Goal: Communication & Community: Answer question/provide support

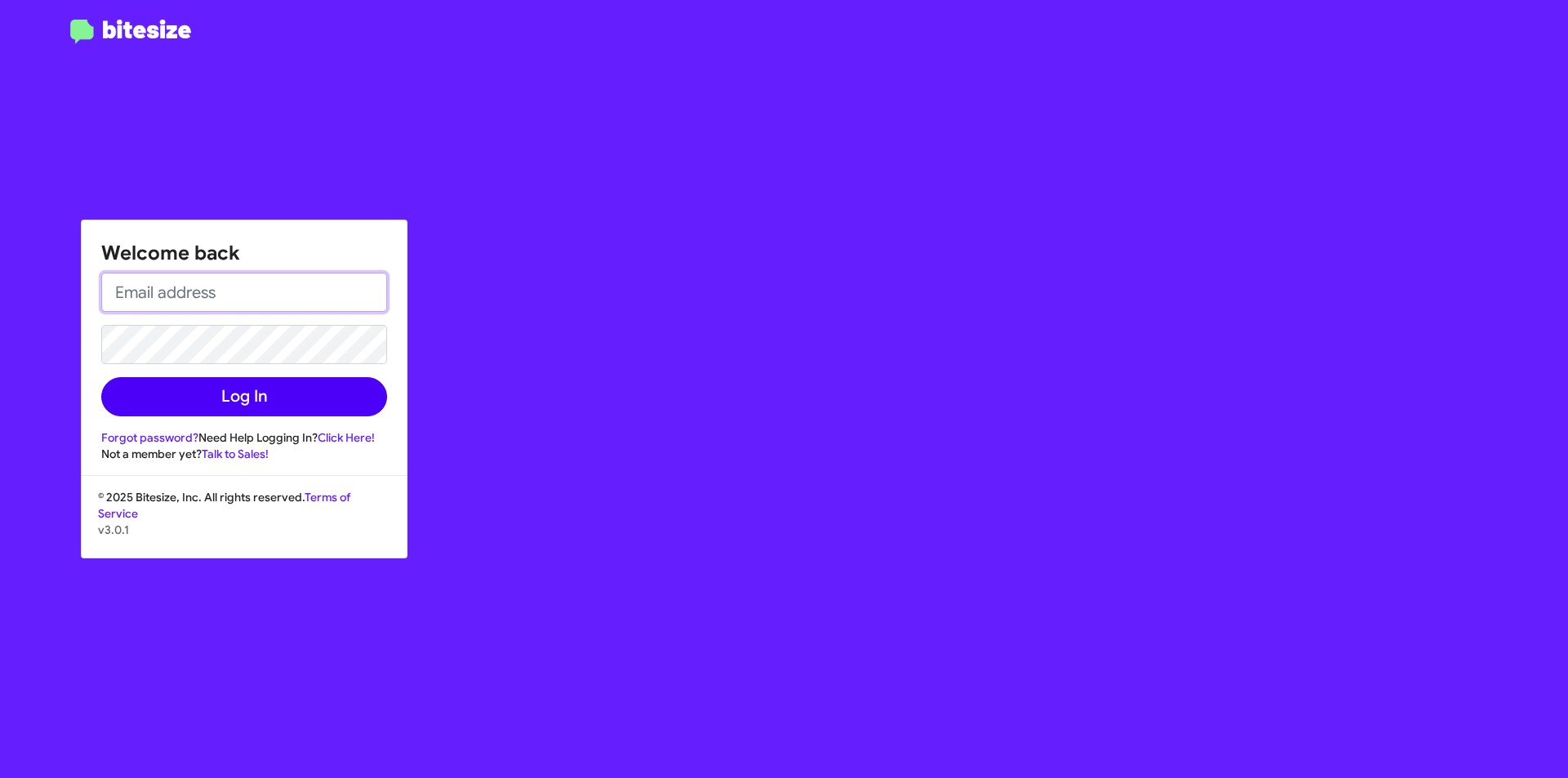
type input "[EMAIL_ADDRESS][DOMAIN_NAME]"
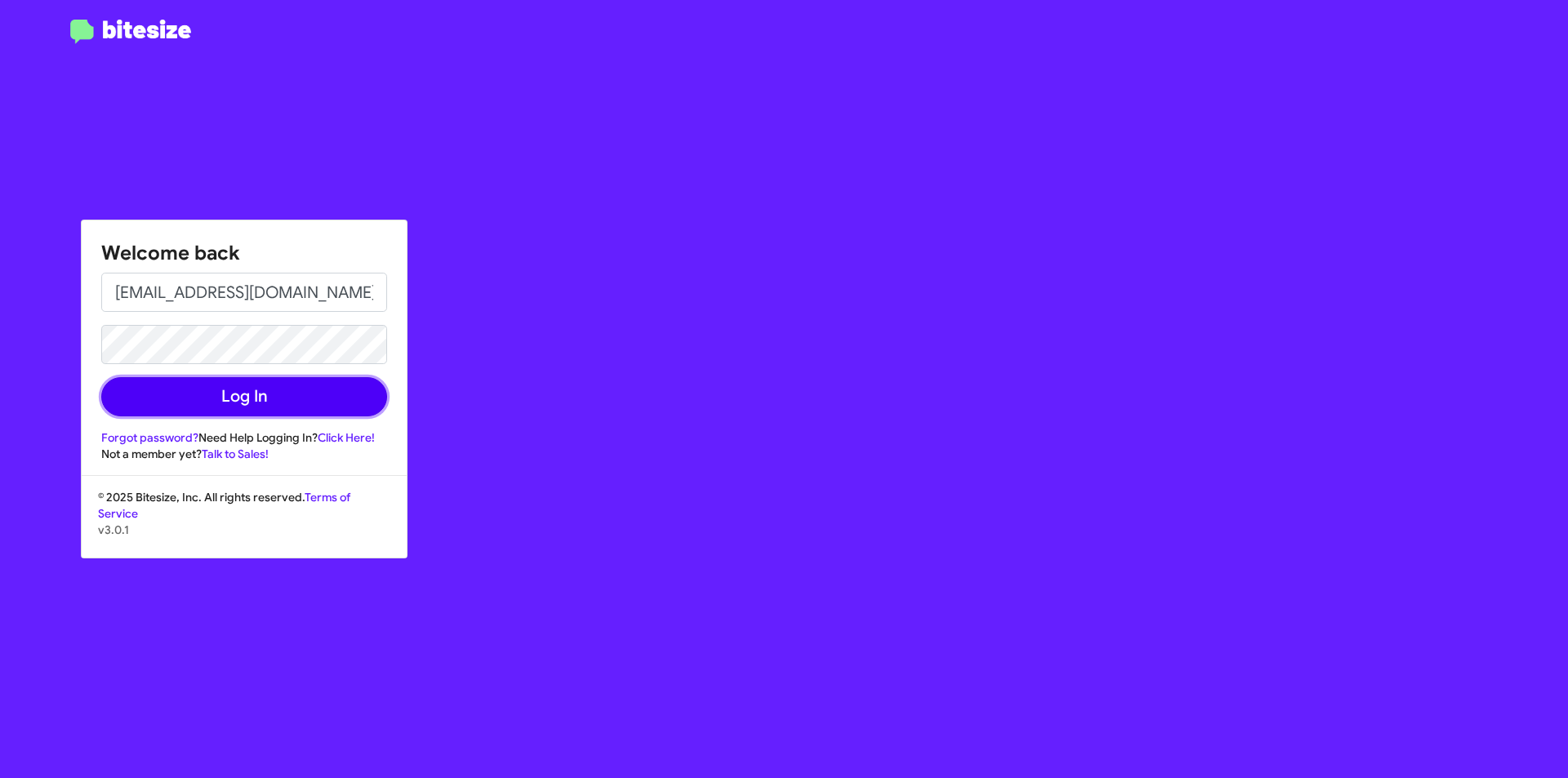
click at [221, 407] on button "Log In" at bounding box center [243, 396] width 286 height 39
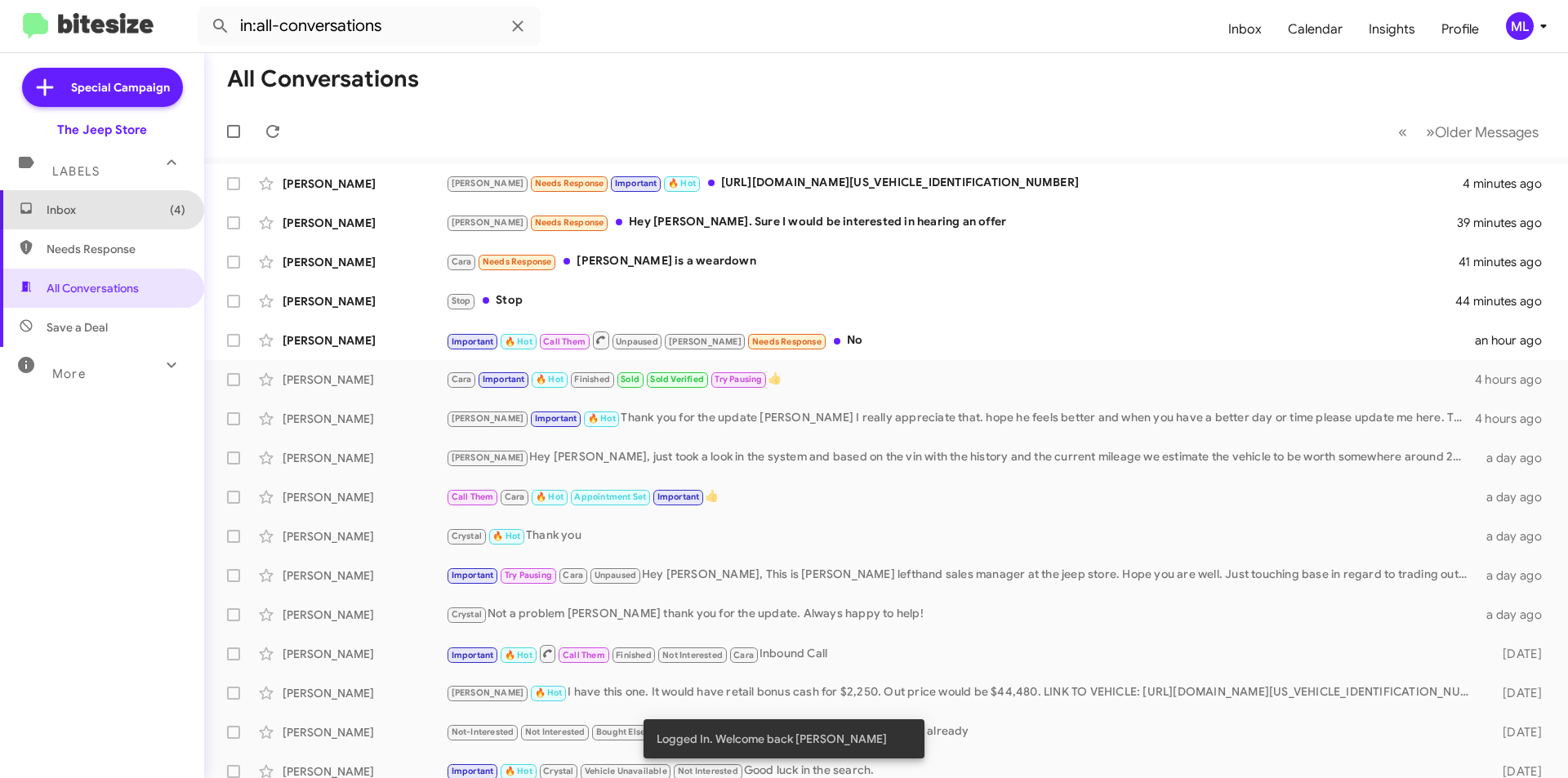
click at [120, 216] on span "Inbox (4)" at bounding box center [116, 210] width 139 height 17
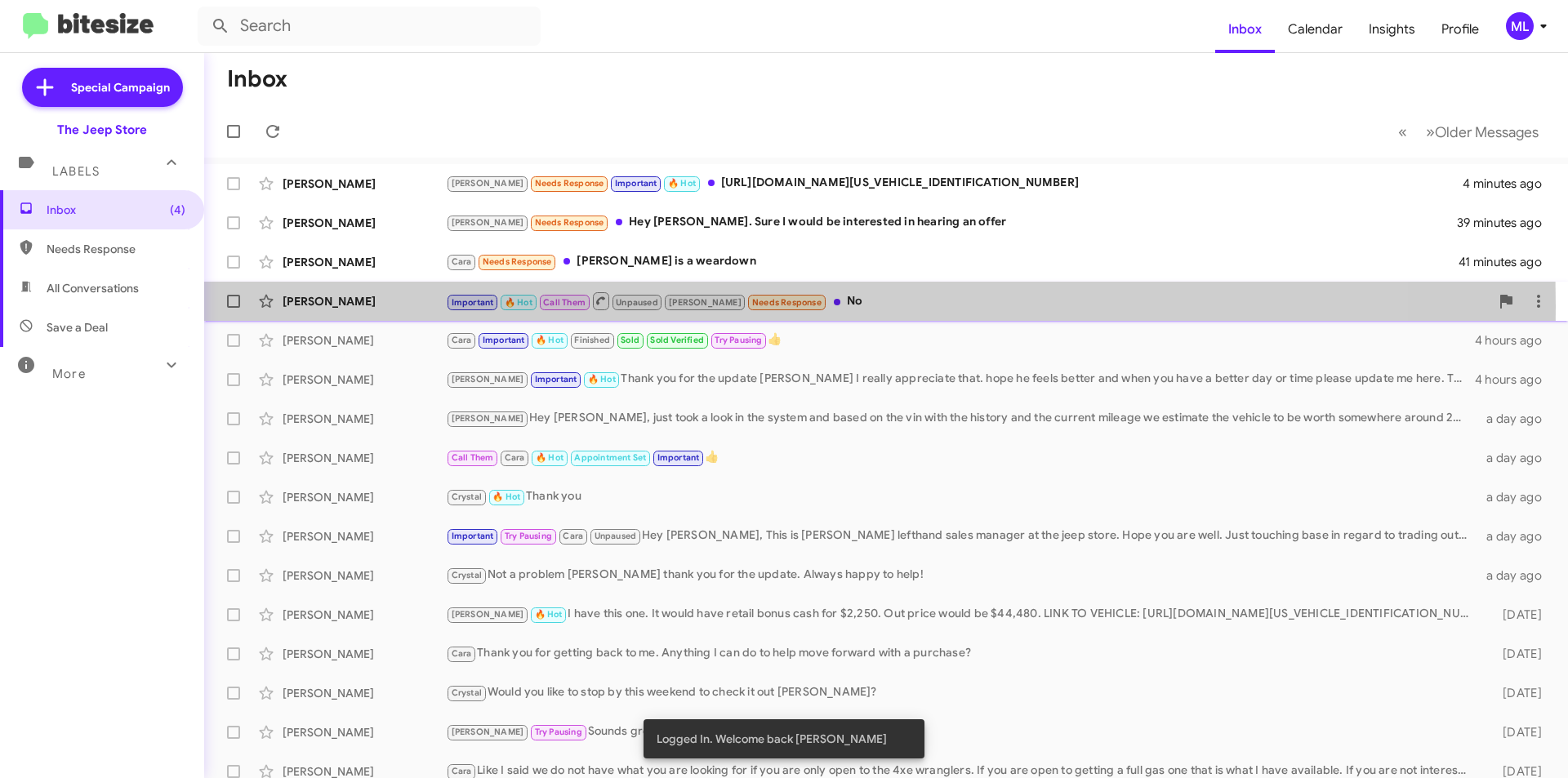
click at [548, 306] on span "Call Them" at bounding box center [564, 302] width 42 height 11
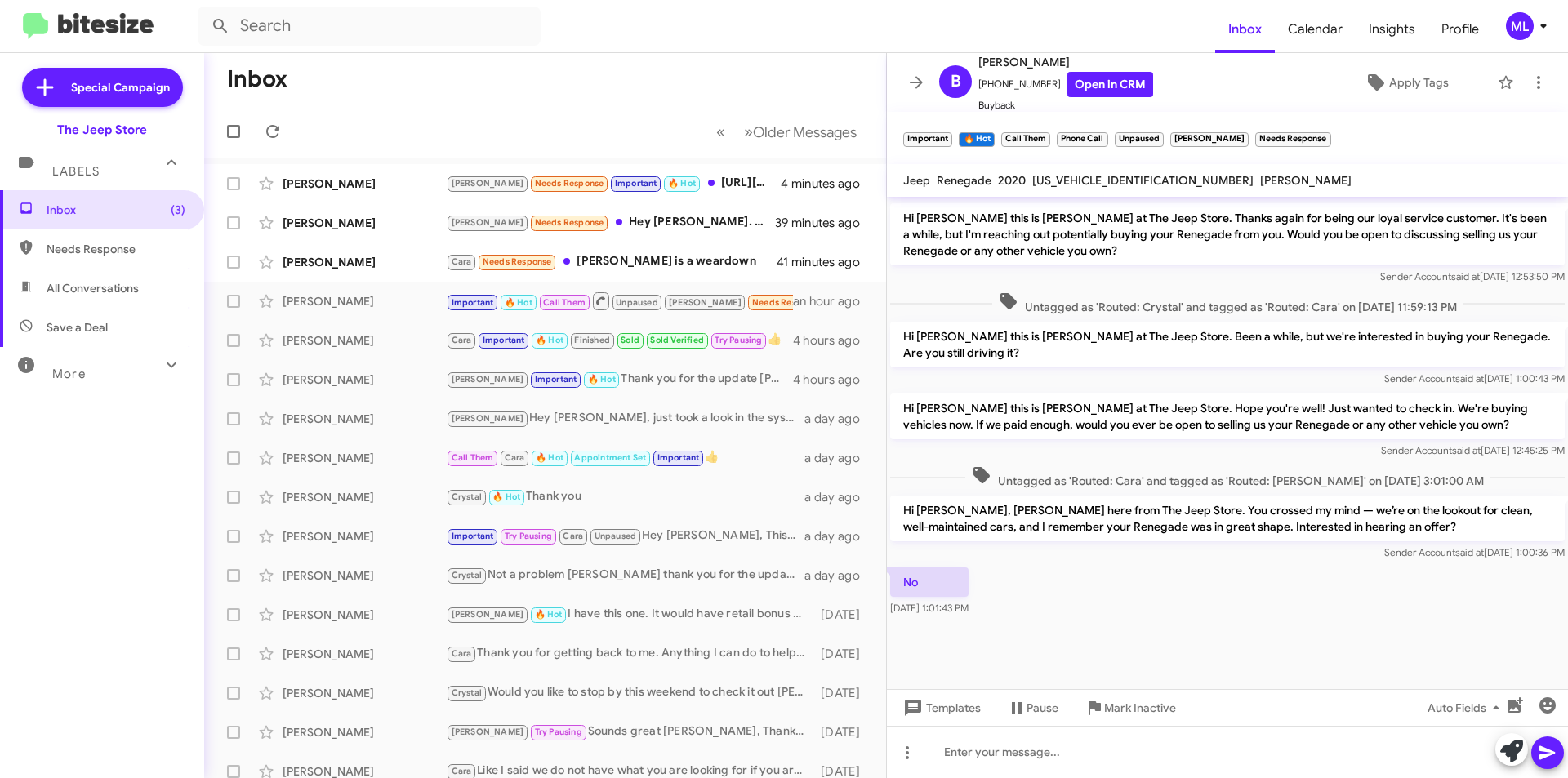
scroll to position [579, 0]
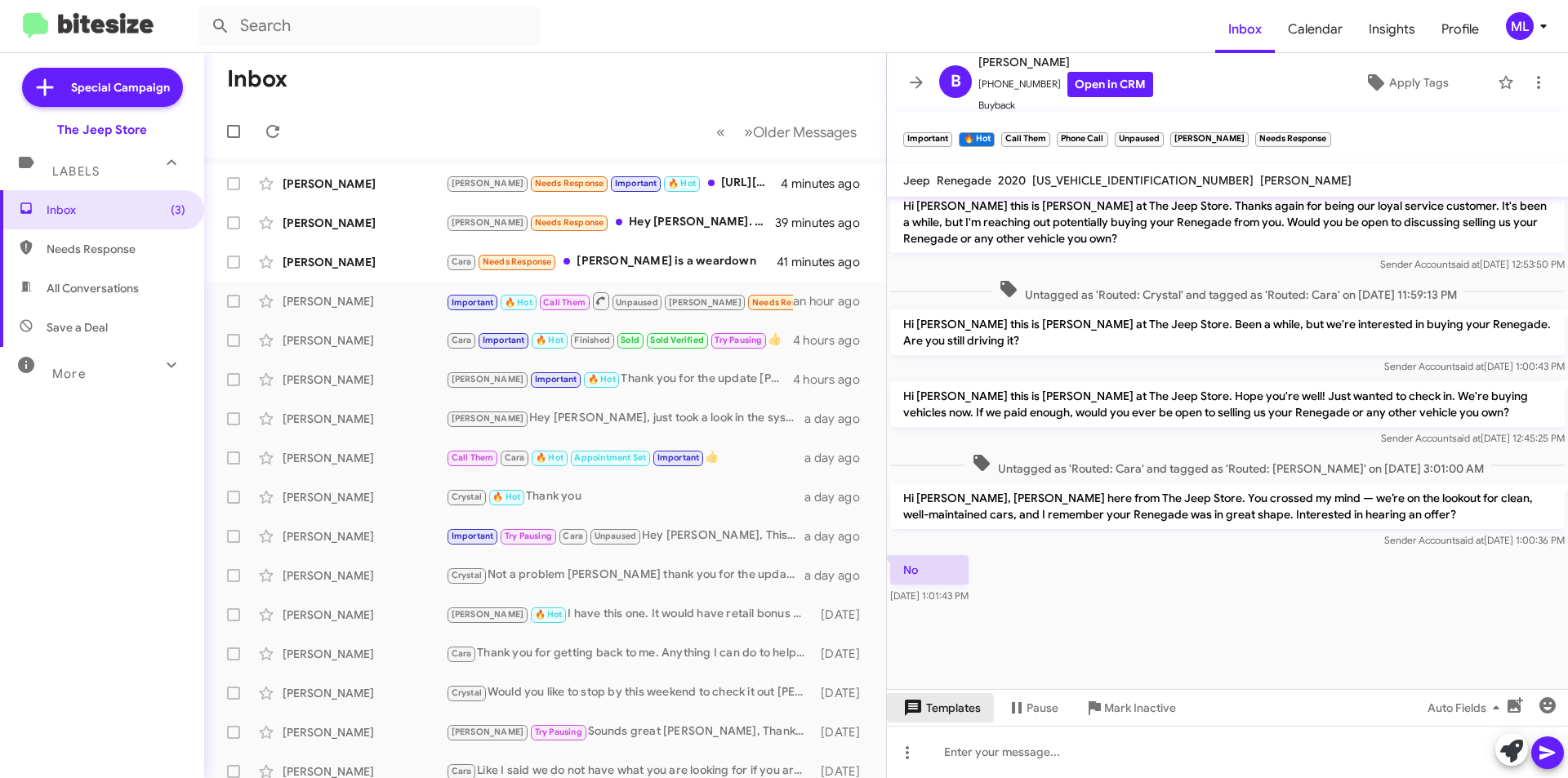
click at [950, 708] on span "Templates" at bounding box center [940, 708] width 81 height 30
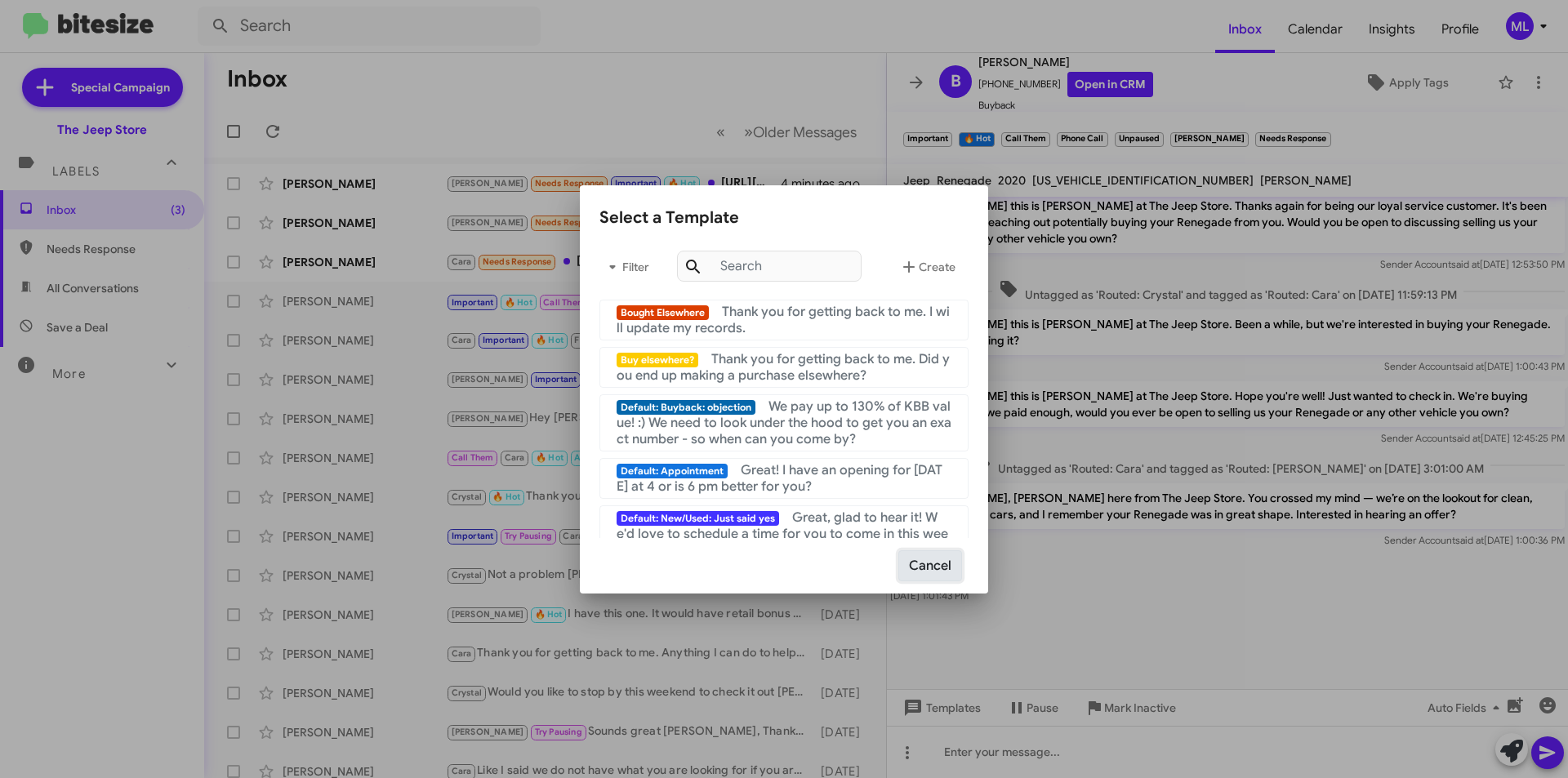
click at [923, 564] on button "Cancel" at bounding box center [930, 565] width 64 height 31
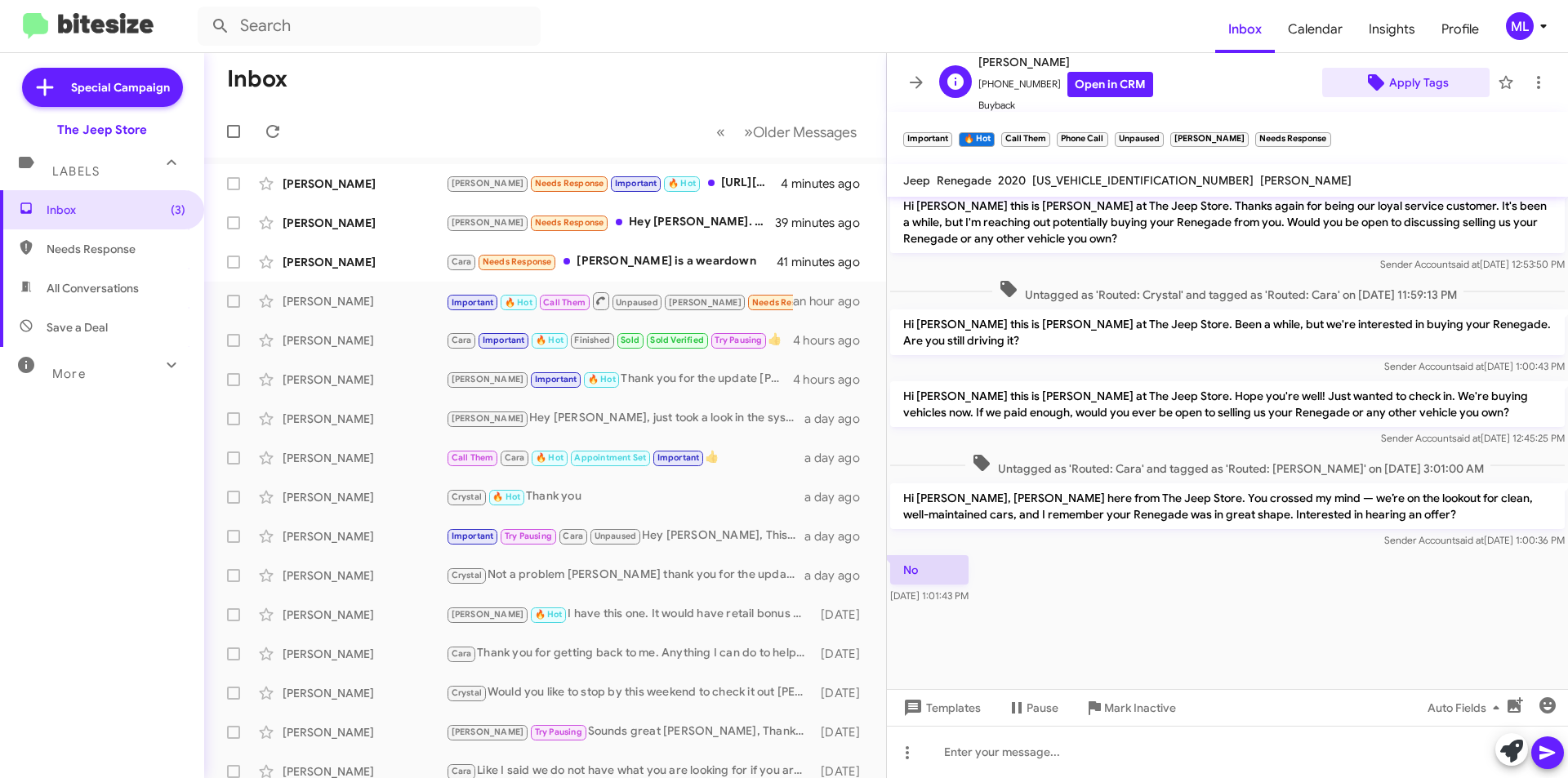
click at [1423, 79] on span "Apply Tags" at bounding box center [1419, 83] width 60 height 30
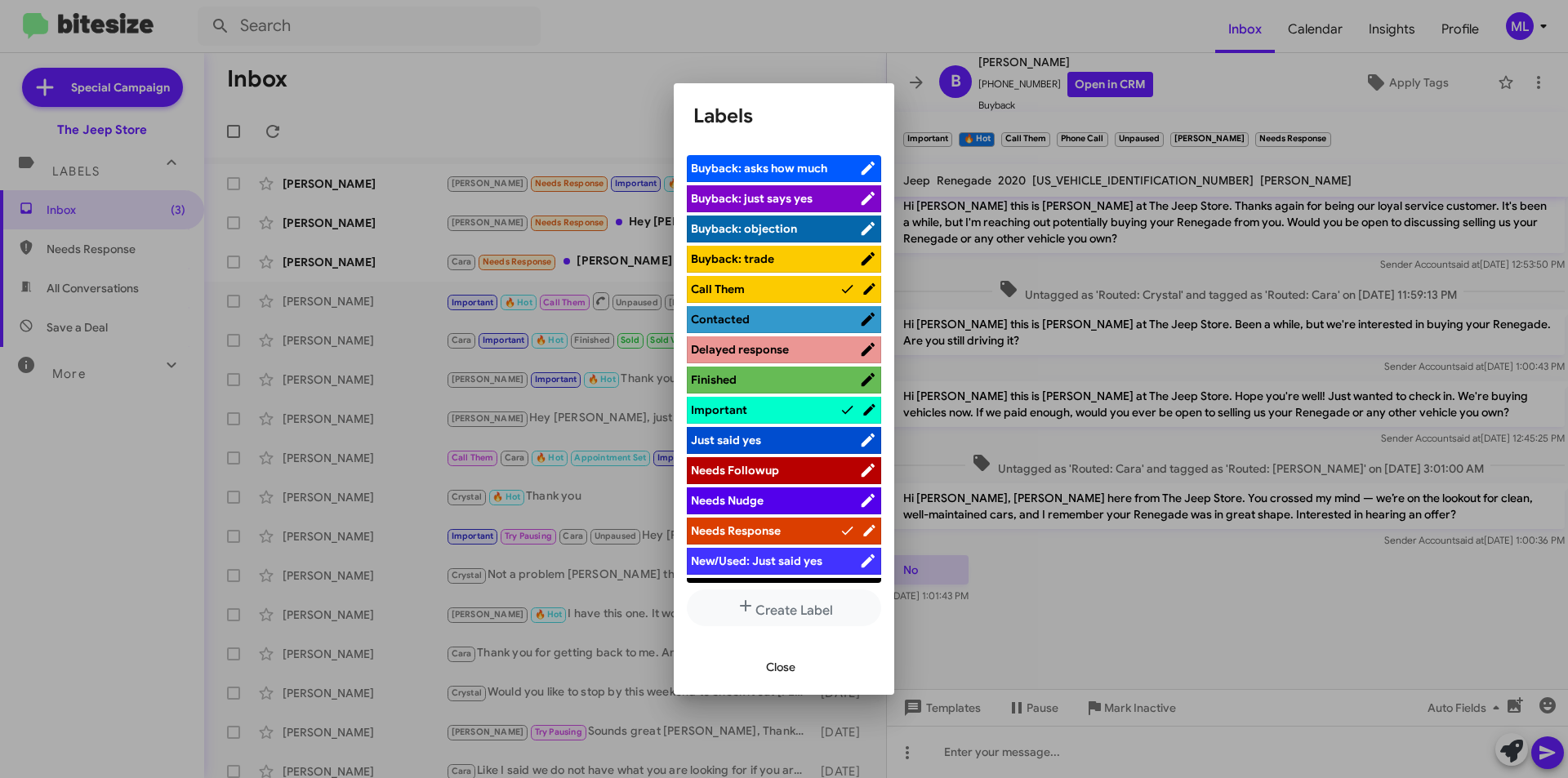
scroll to position [408, 0]
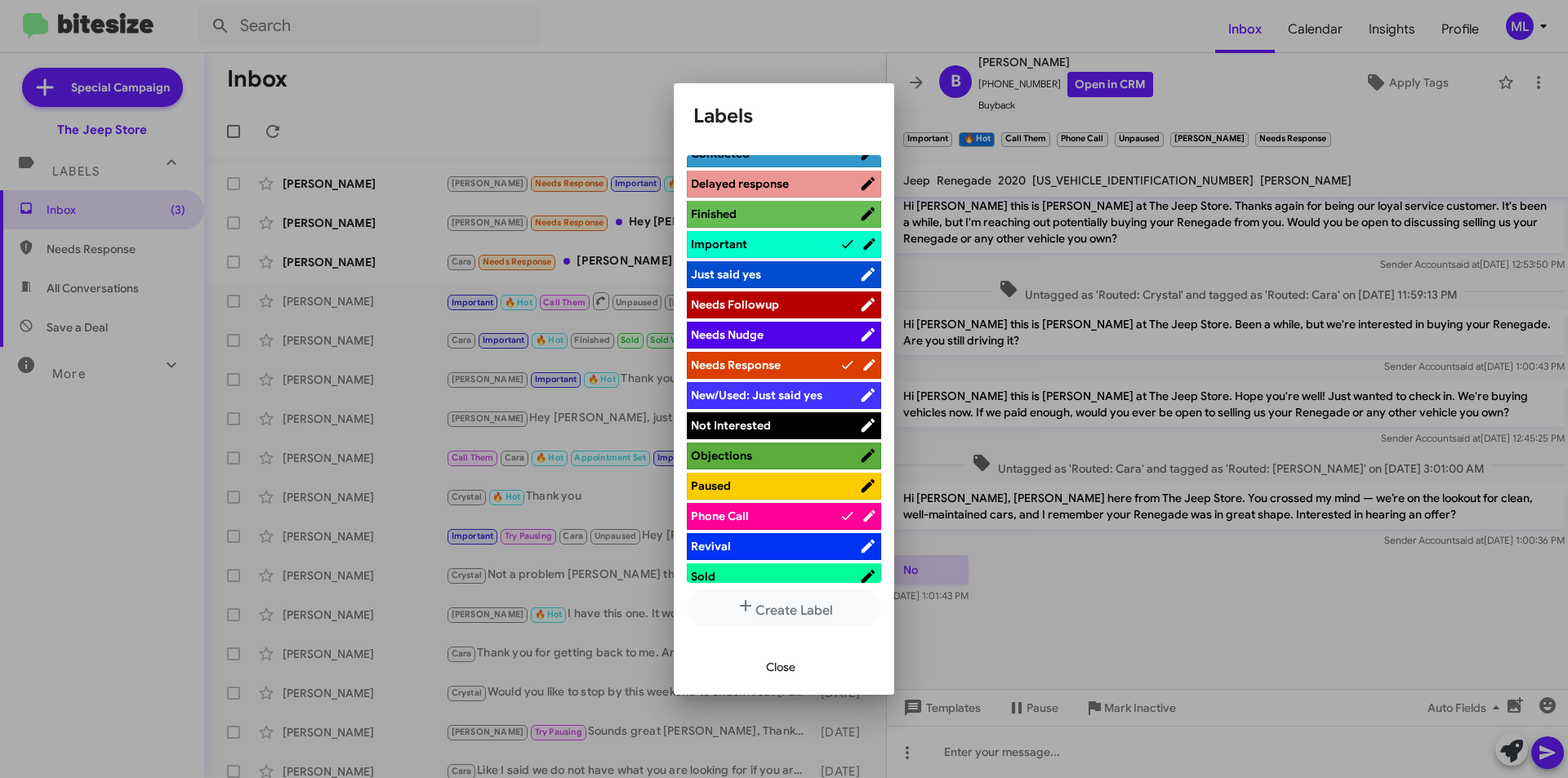
click at [818, 428] on span "Not Interested" at bounding box center [775, 425] width 168 height 17
click at [794, 674] on span "Close" at bounding box center [781, 667] width 30 height 30
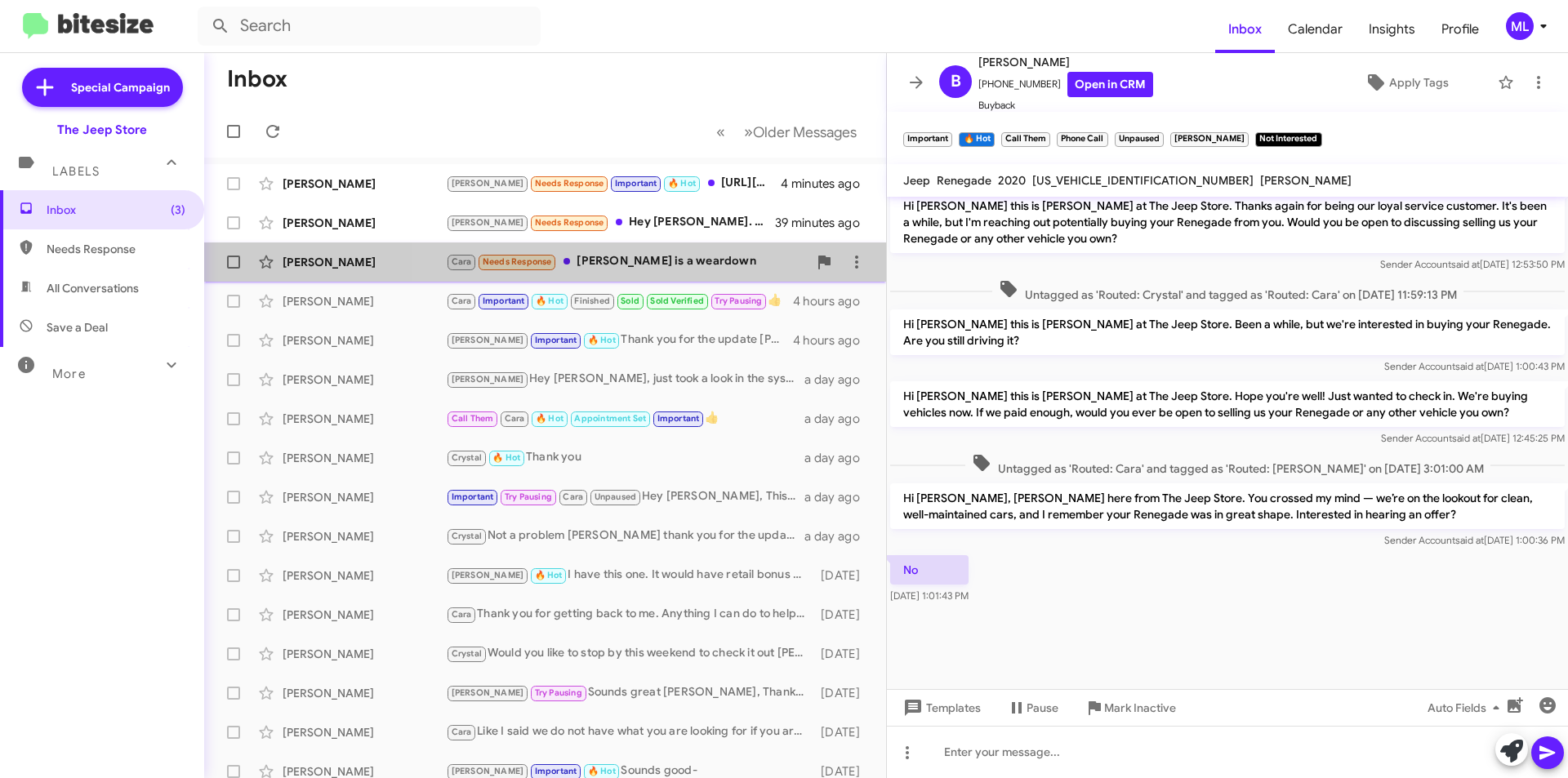
click at [658, 265] on div "Cara Needs Response [PERSON_NAME] is a weardown" at bounding box center [627, 262] width 362 height 19
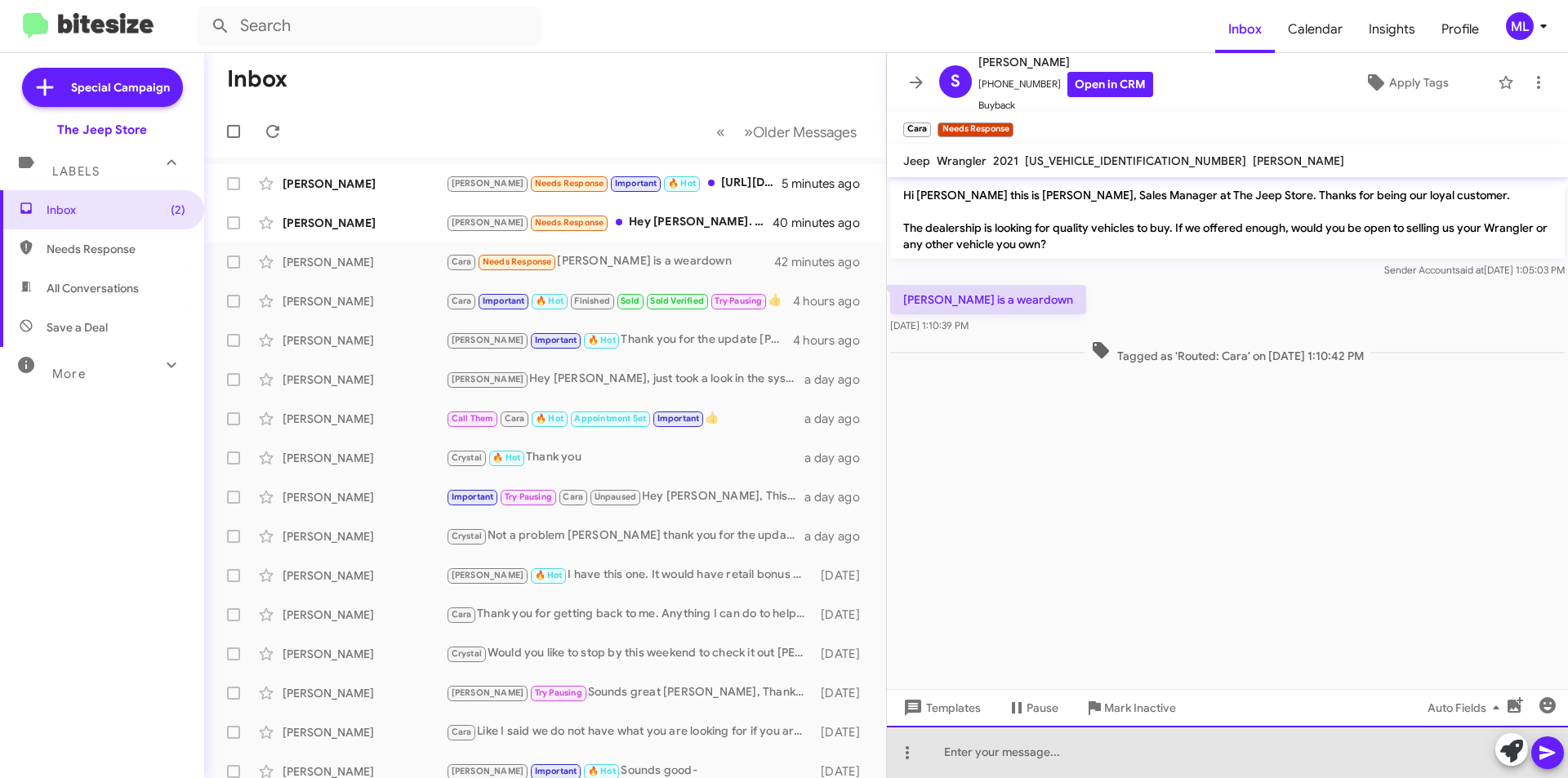
click at [1082, 752] on div at bounding box center [1227, 752] width 681 height 52
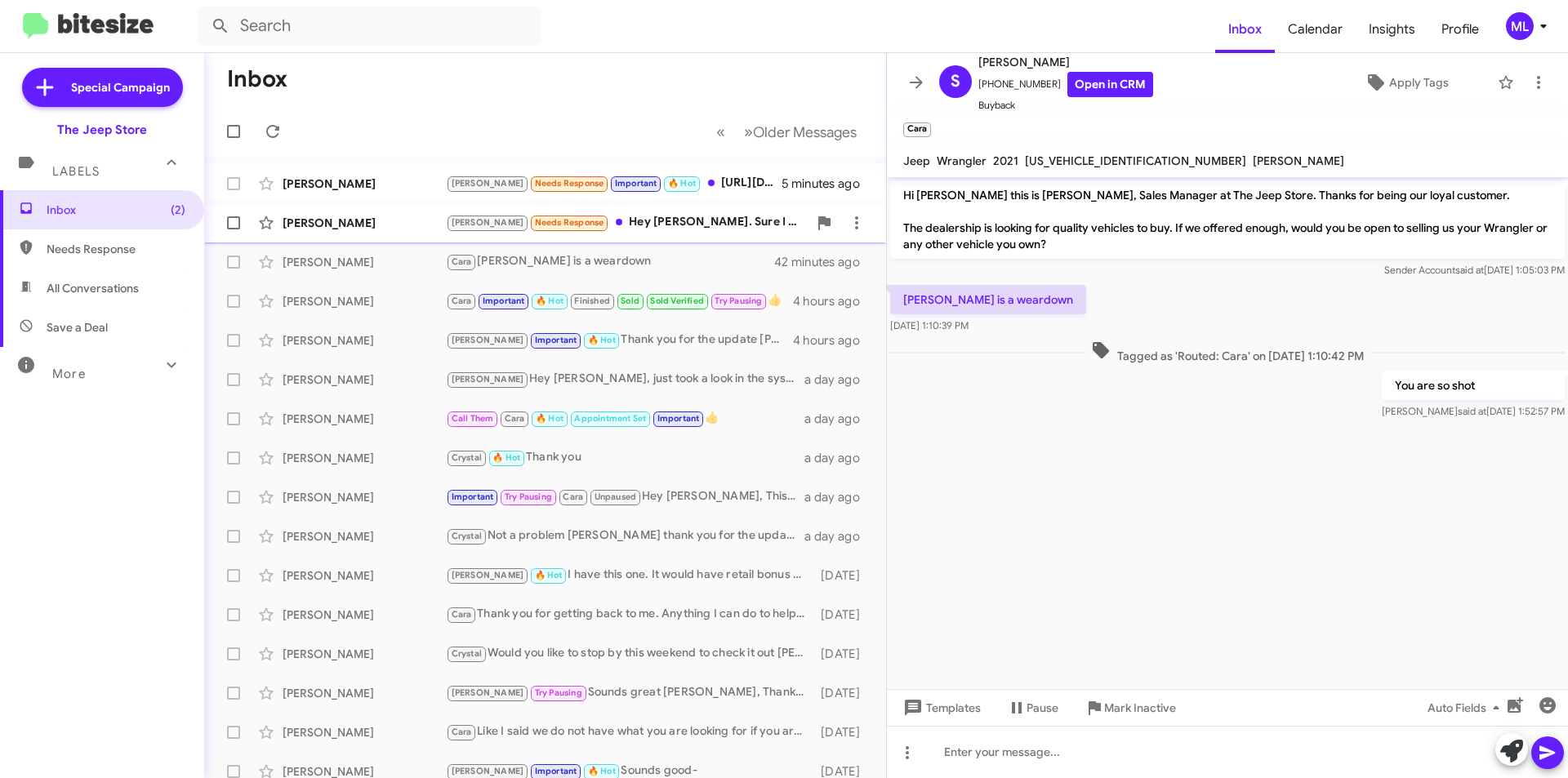
click at [651, 230] on div "[PERSON_NAME] Needs Response Hey [PERSON_NAME]. Sure I would be interested in h…" at bounding box center [627, 222] width 362 height 19
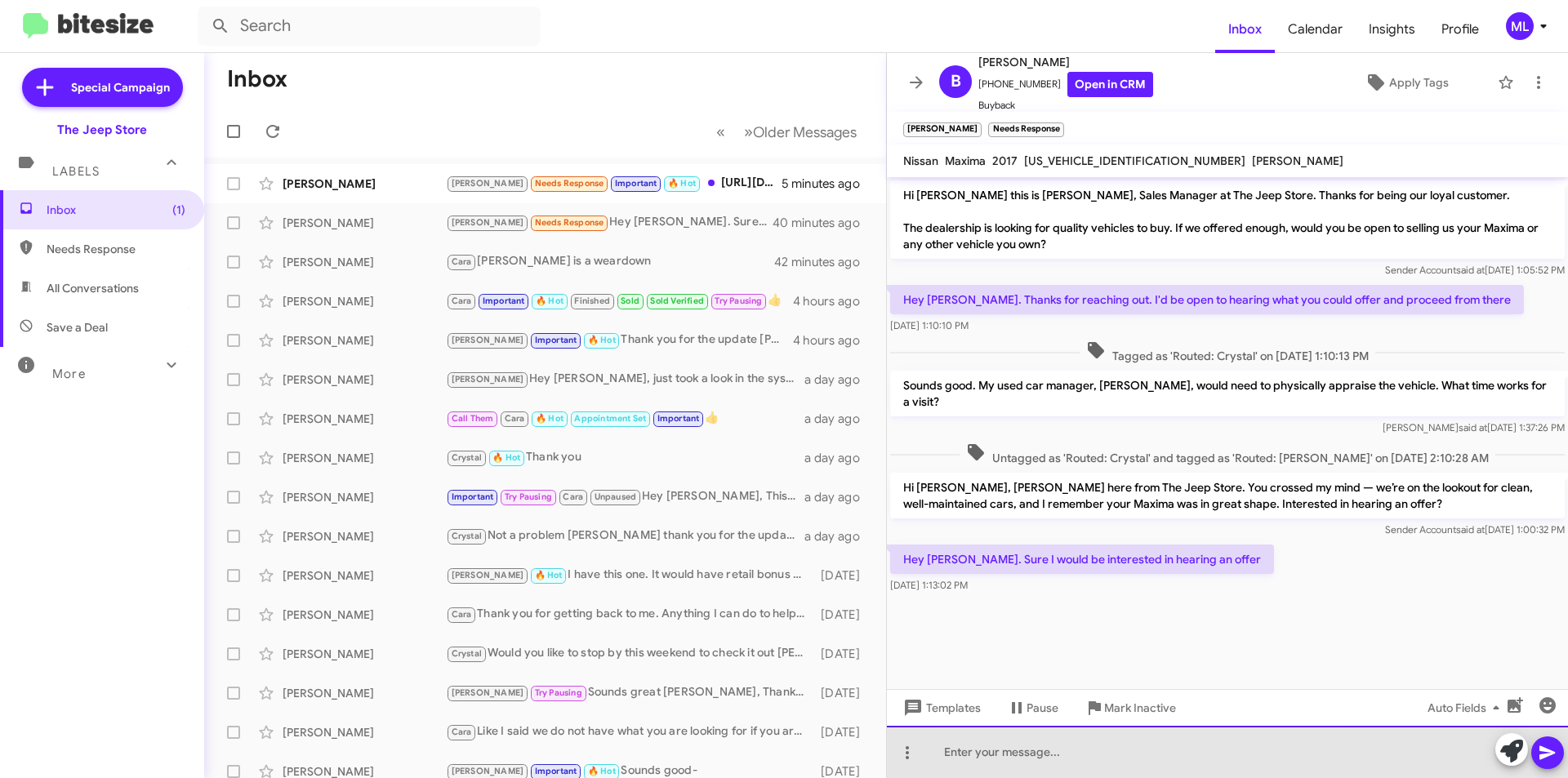
click at [1147, 753] on div at bounding box center [1227, 752] width 681 height 52
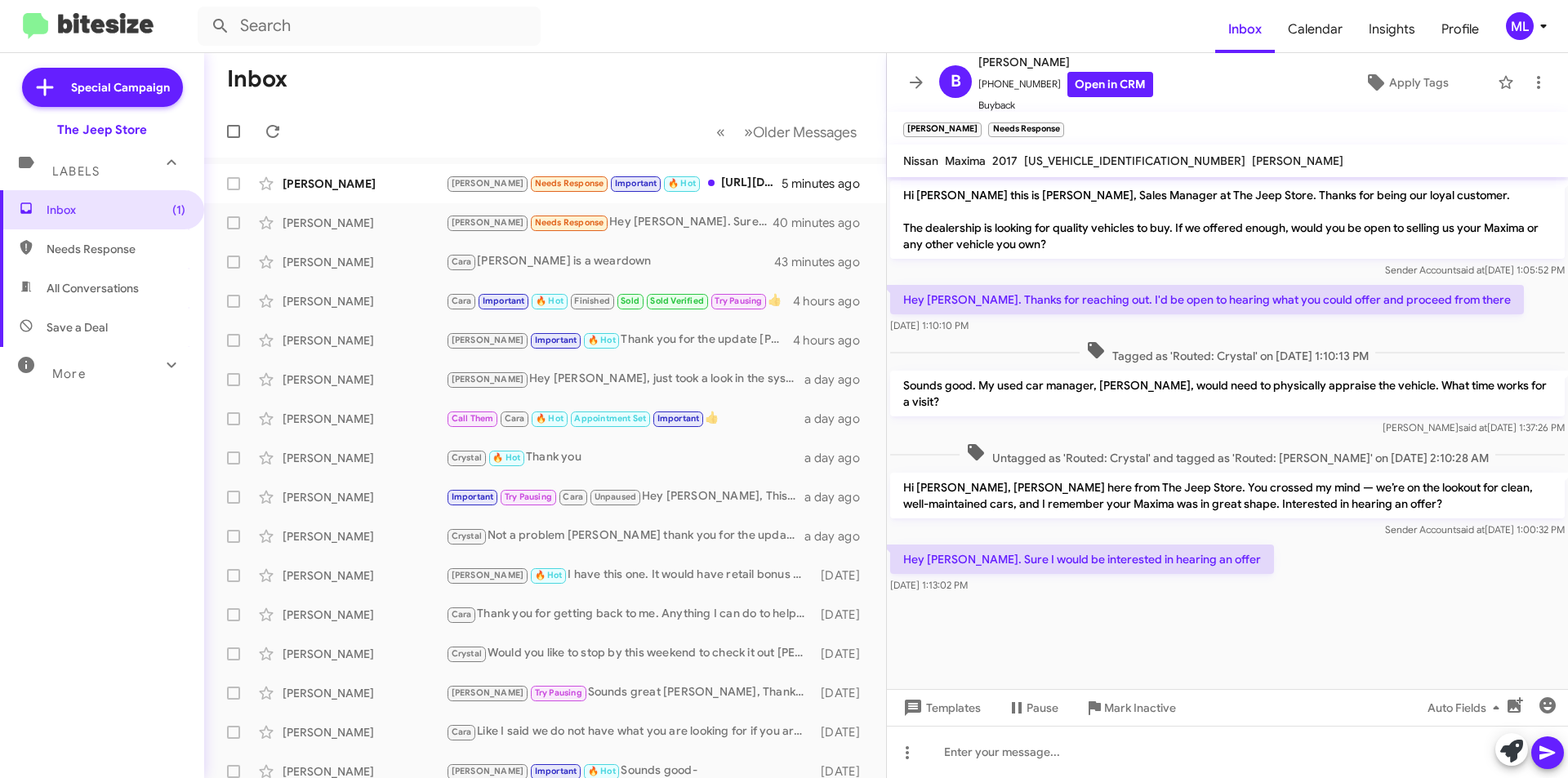
click at [1209, 384] on p "Sounds good. My used car manager, [PERSON_NAME], would need to physically appra…" at bounding box center [1227, 393] width 675 height 46
click at [1065, 732] on div at bounding box center [1227, 752] width 681 height 52
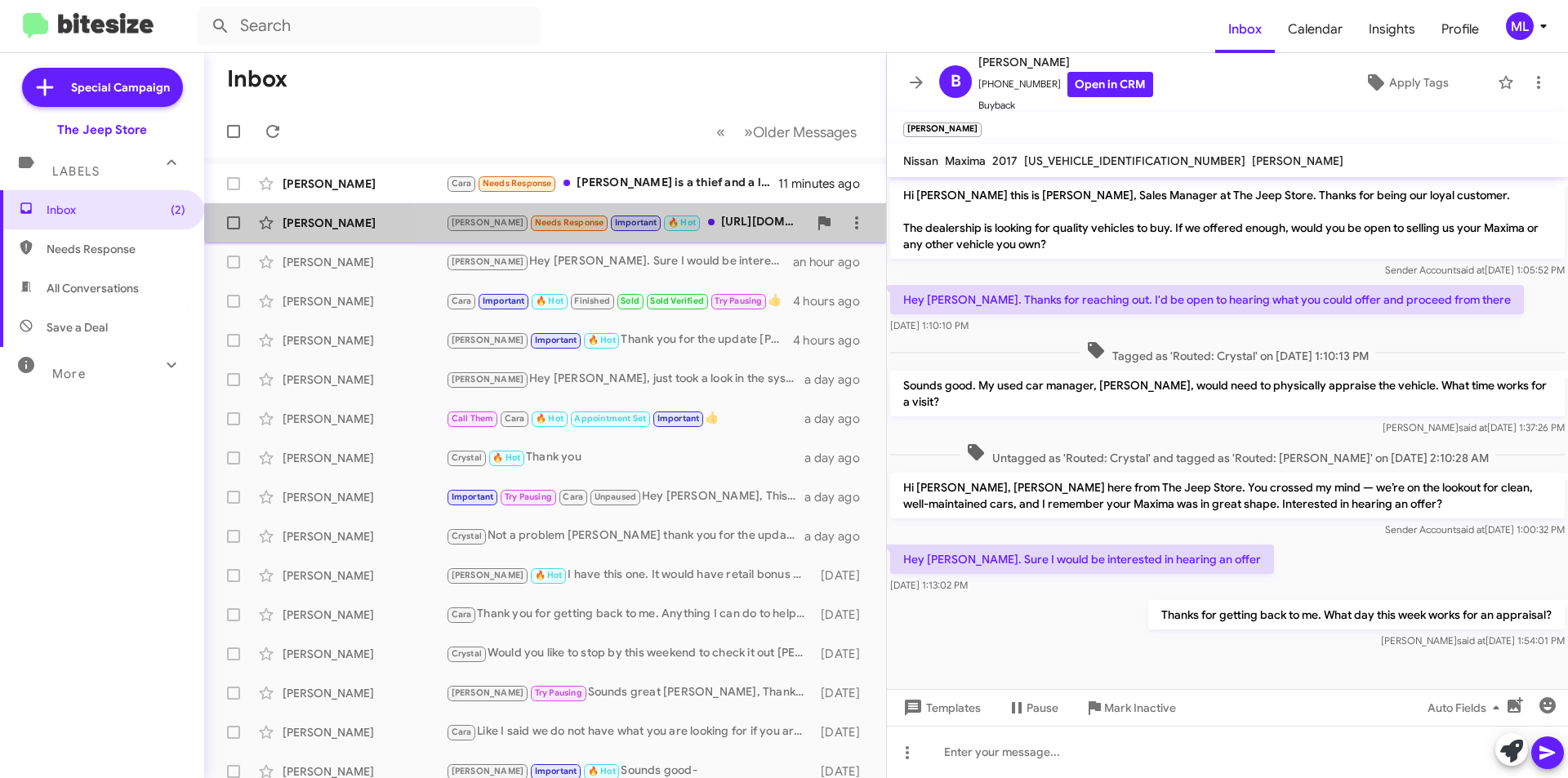
click at [693, 211] on div "[PERSON_NAME] [PERSON_NAME] Needs Response Important 🔥 Hot [URL][DOMAIN_NAME][U…" at bounding box center [545, 223] width 656 height 32
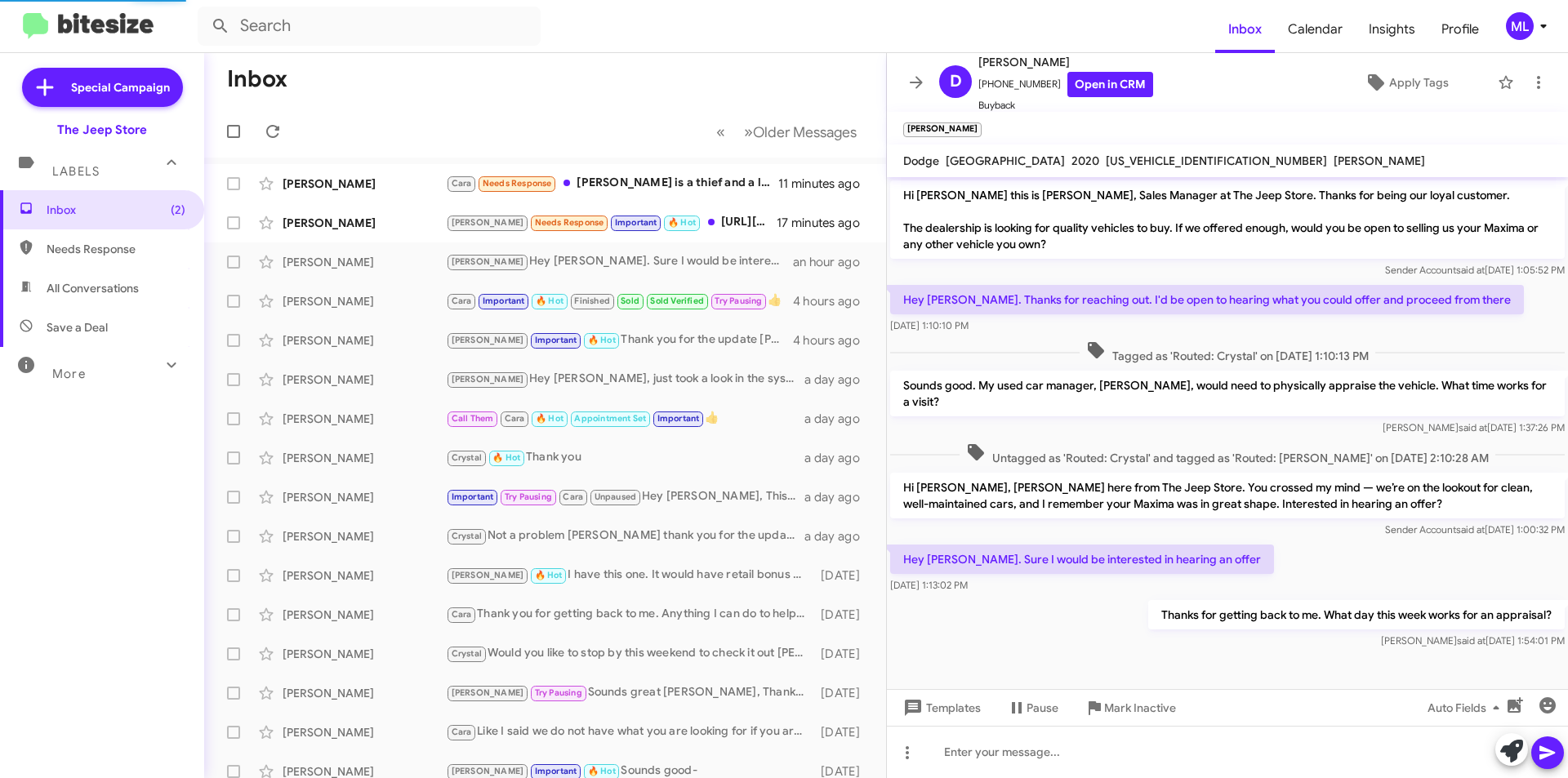
scroll to position [335, 0]
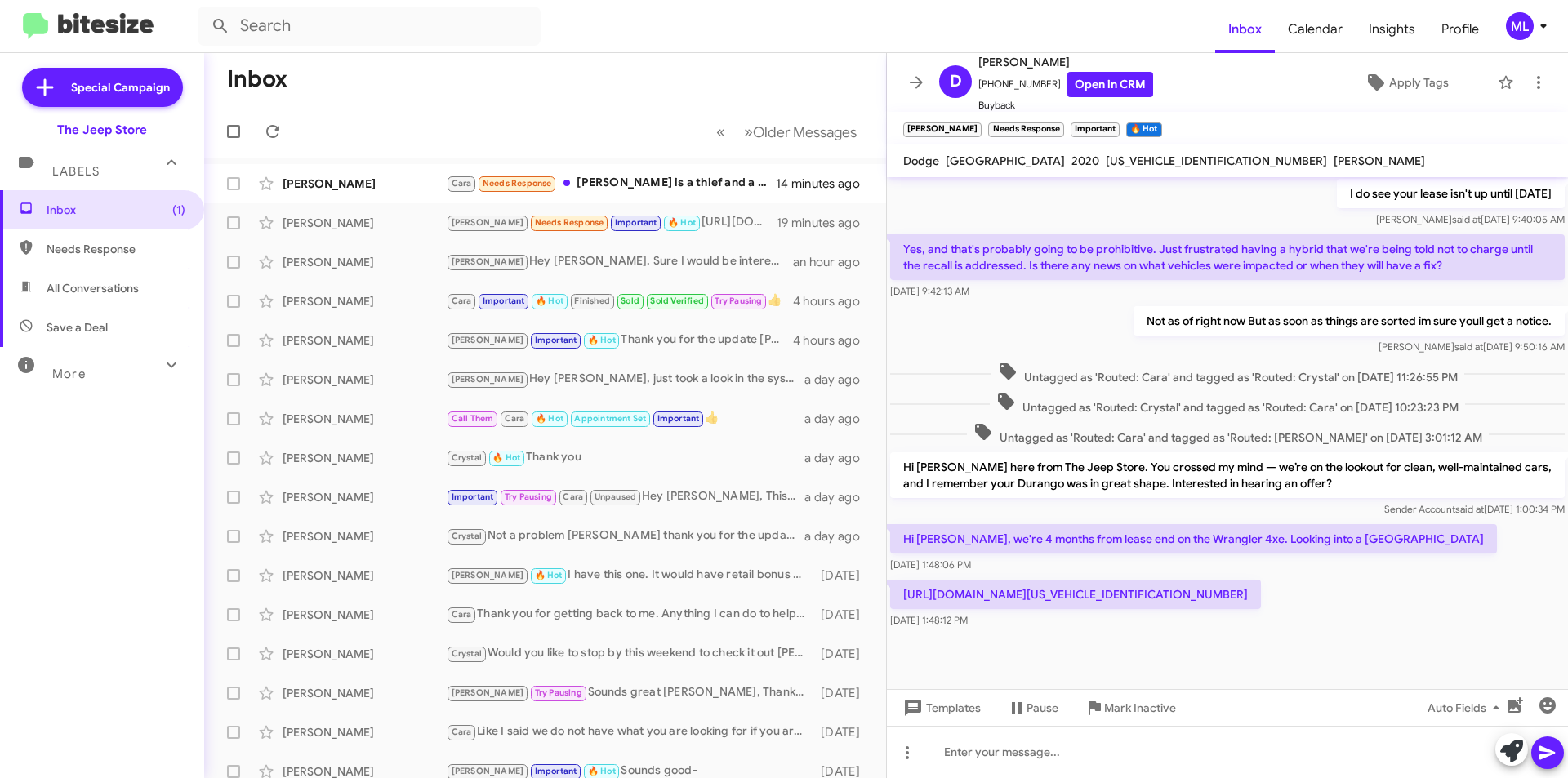
click at [1261, 590] on p "[URL][DOMAIN_NAME][US_VEHICLE_IDENTIFICATION_NUMBER]" at bounding box center [1075, 594] width 371 height 30
copy p "[US_VEHICLE_IDENTIFICATION_NUMBER]"
drag, startPoint x: 996, startPoint y: 753, endPoint x: 980, endPoint y: 760, distance: 17.5
click at [996, 753] on div at bounding box center [1227, 752] width 681 height 52
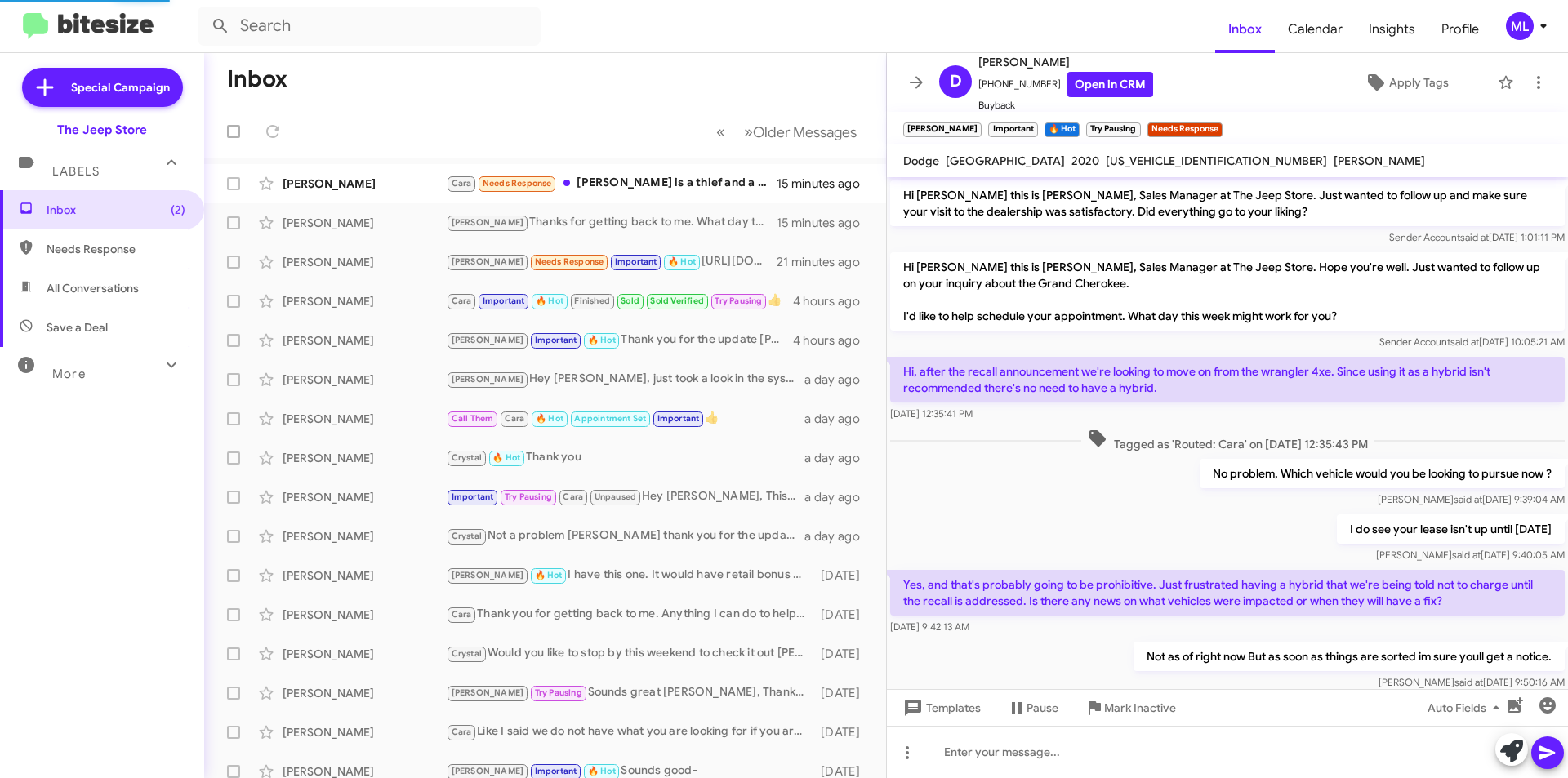
scroll to position [454, 0]
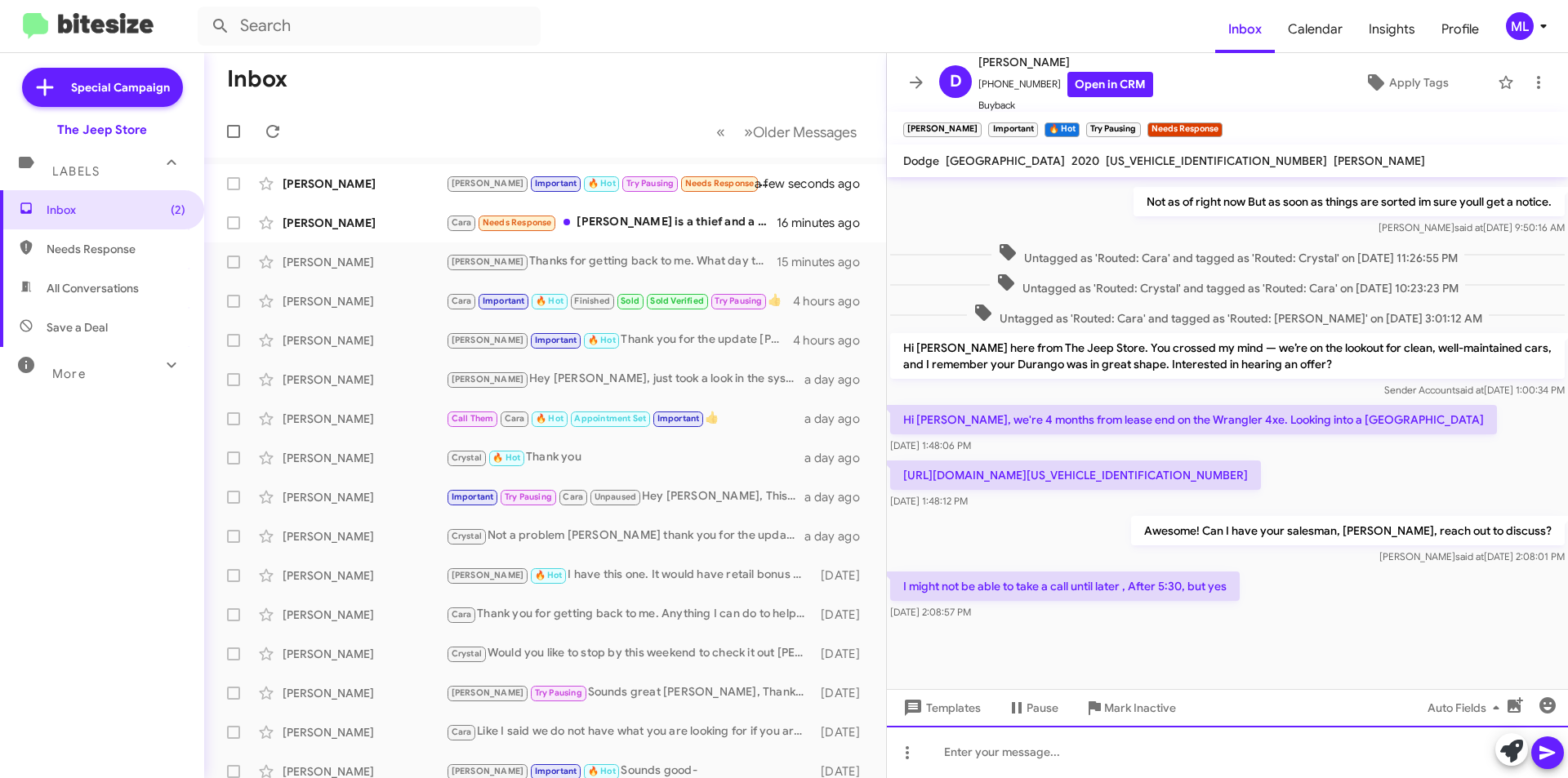
click at [1056, 757] on div at bounding box center [1227, 752] width 681 height 52
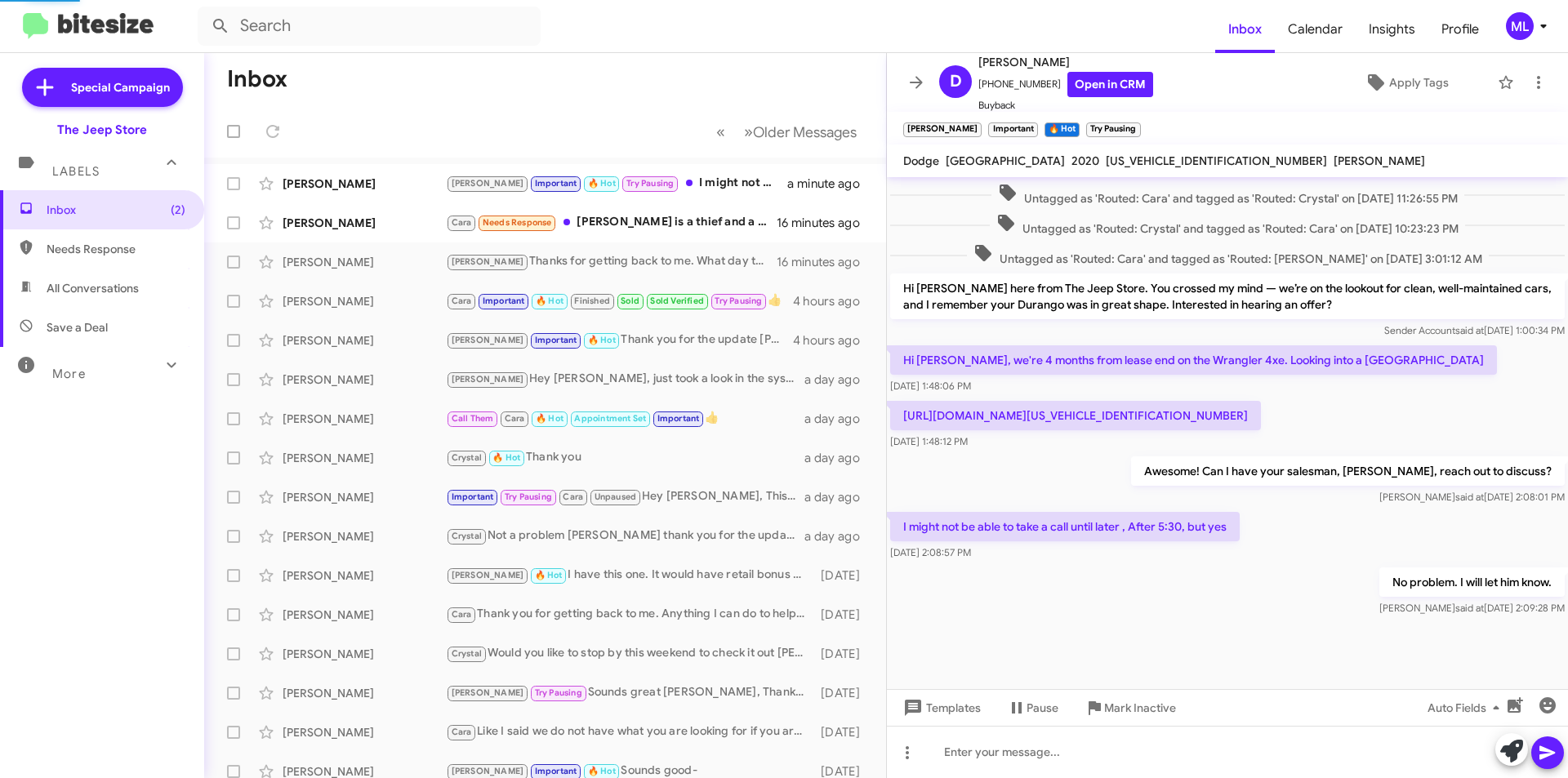
scroll to position [0, 0]
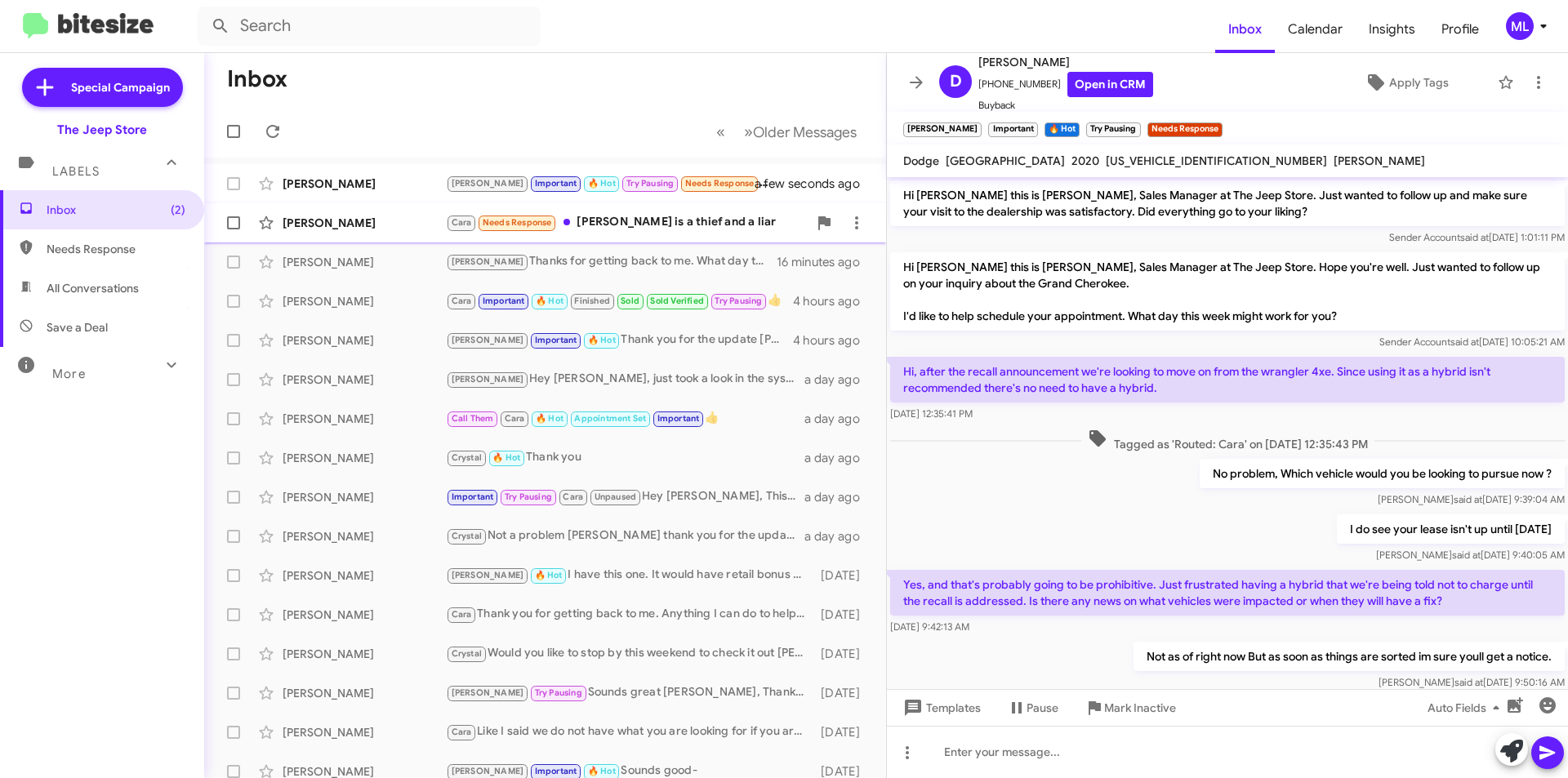
click at [629, 223] on div "Cara Needs Response [PERSON_NAME] is a thief and a liar" at bounding box center [627, 222] width 362 height 19
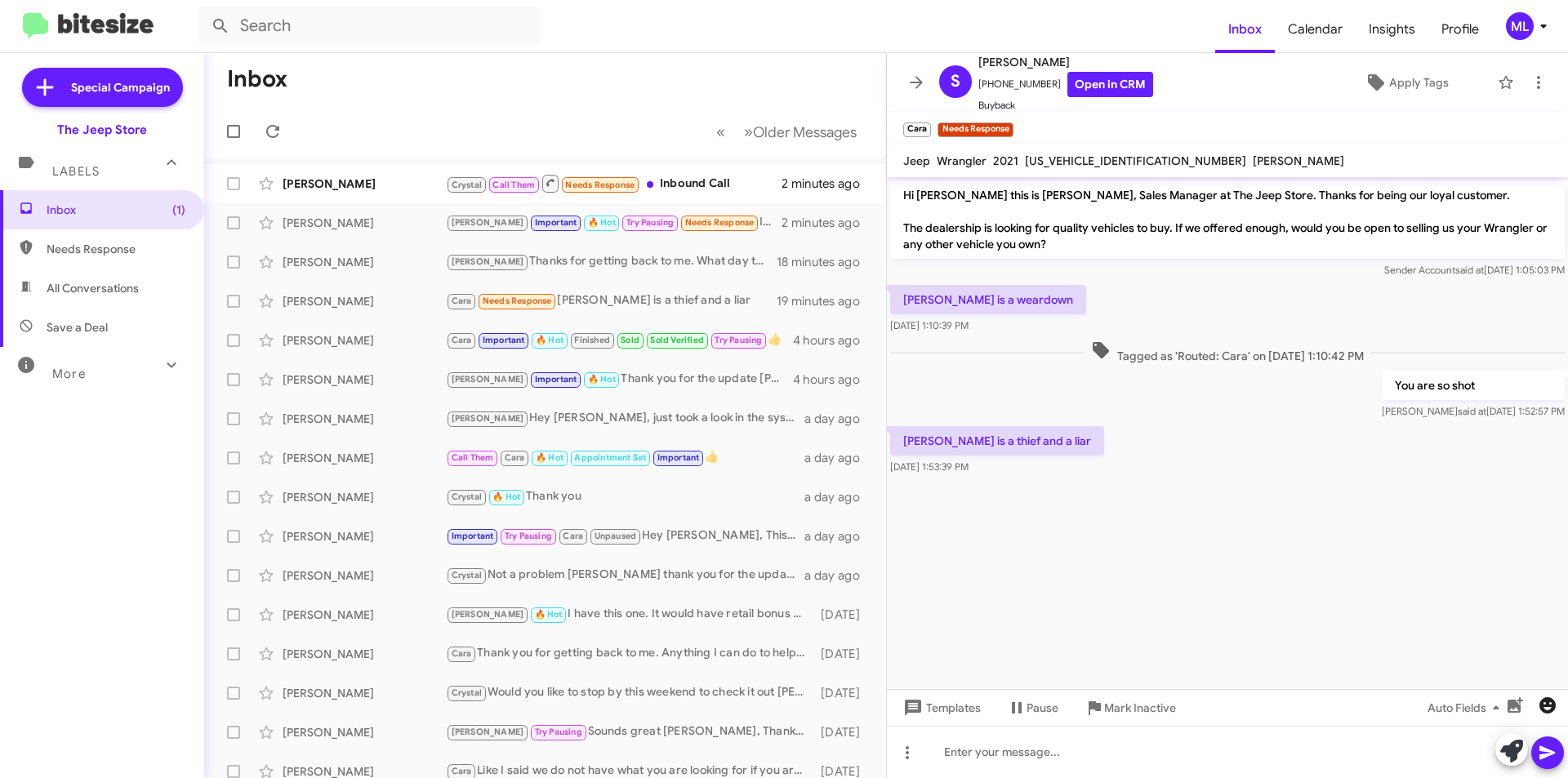
click at [1546, 696] on icon "button" at bounding box center [1547, 705] width 20 height 20
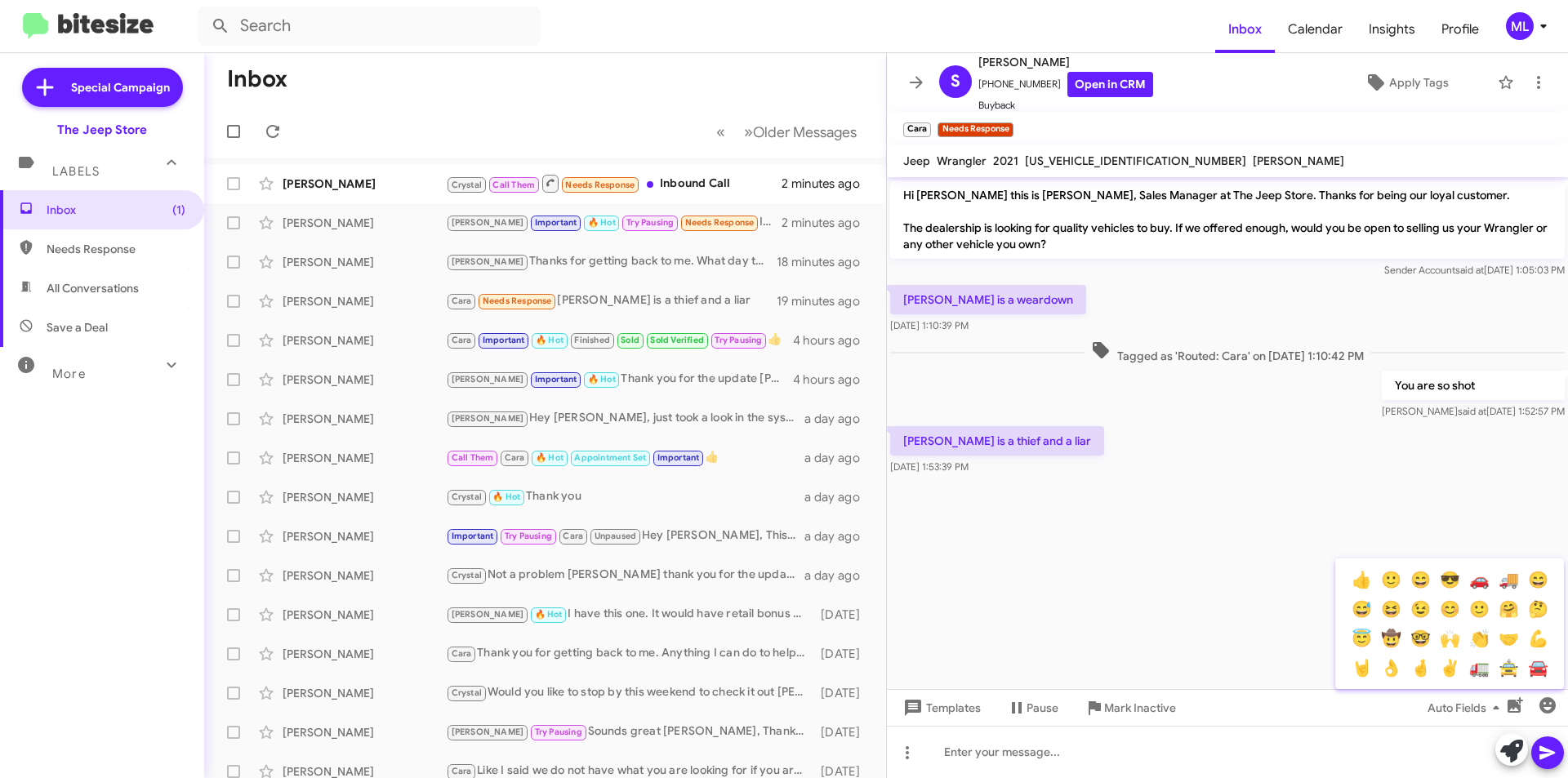
click at [1156, 753] on div at bounding box center [784, 389] width 1568 height 778
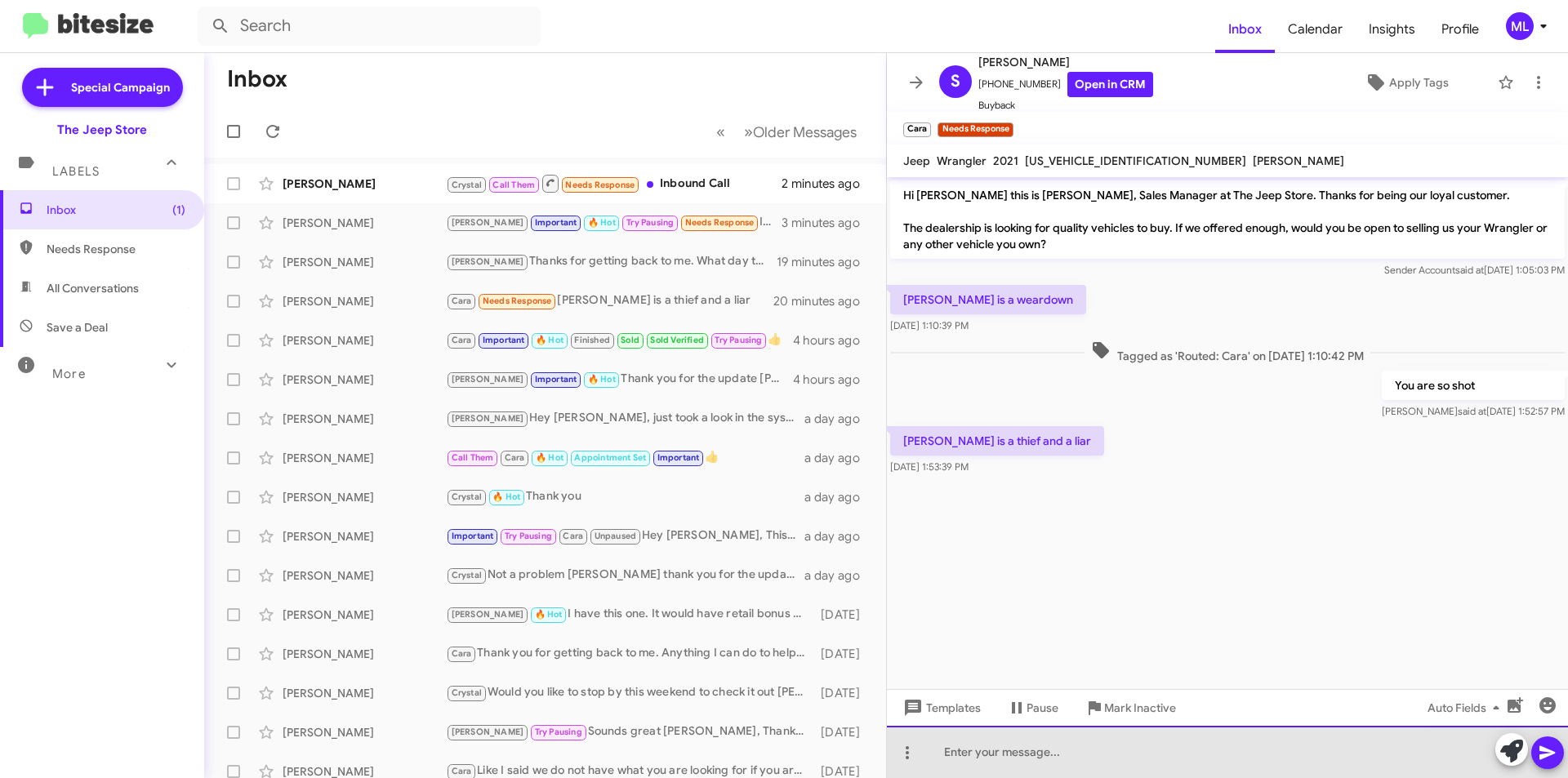
click at [979, 748] on div at bounding box center [1227, 752] width 681 height 52
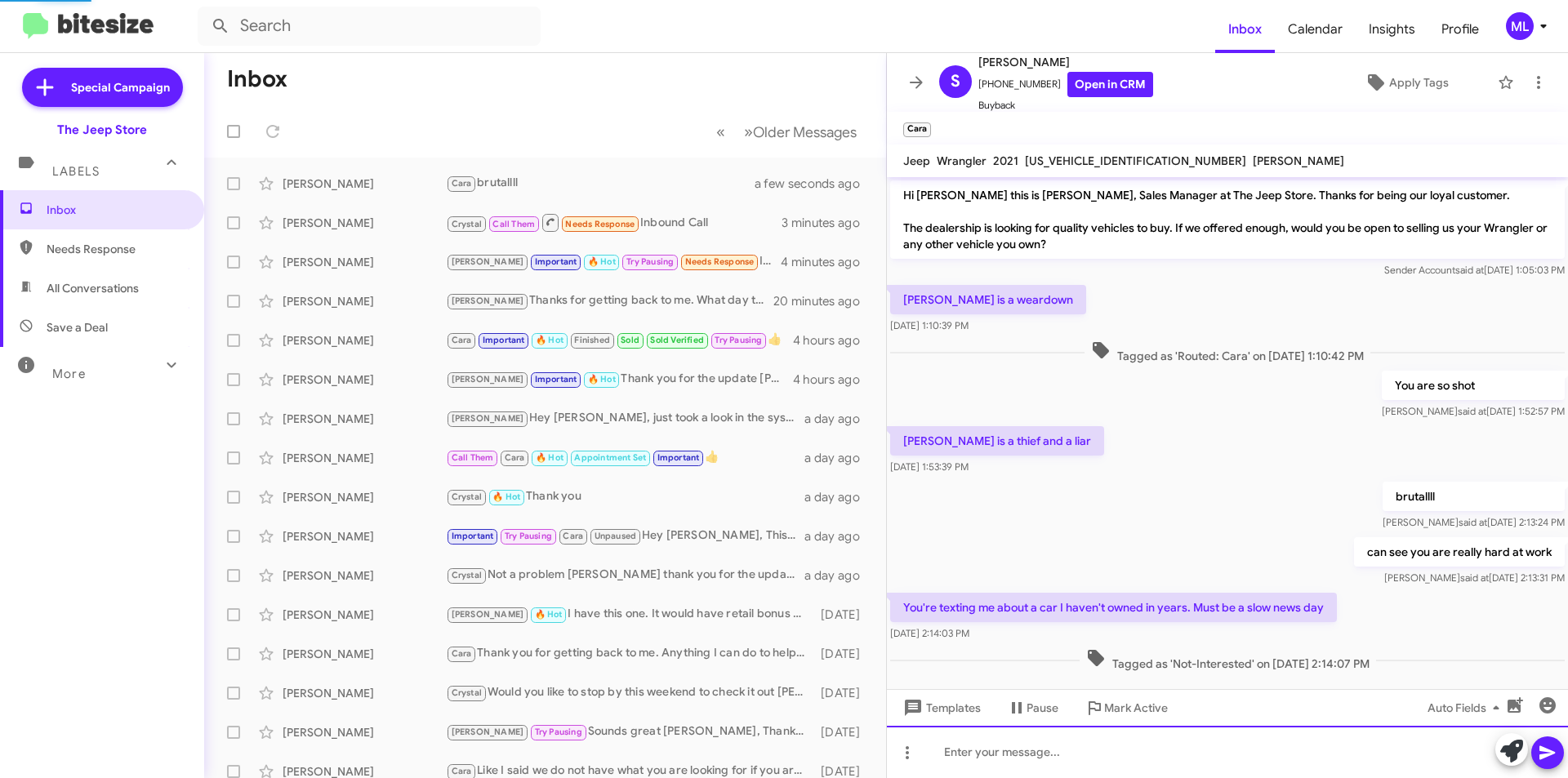
scroll to position [23, 0]
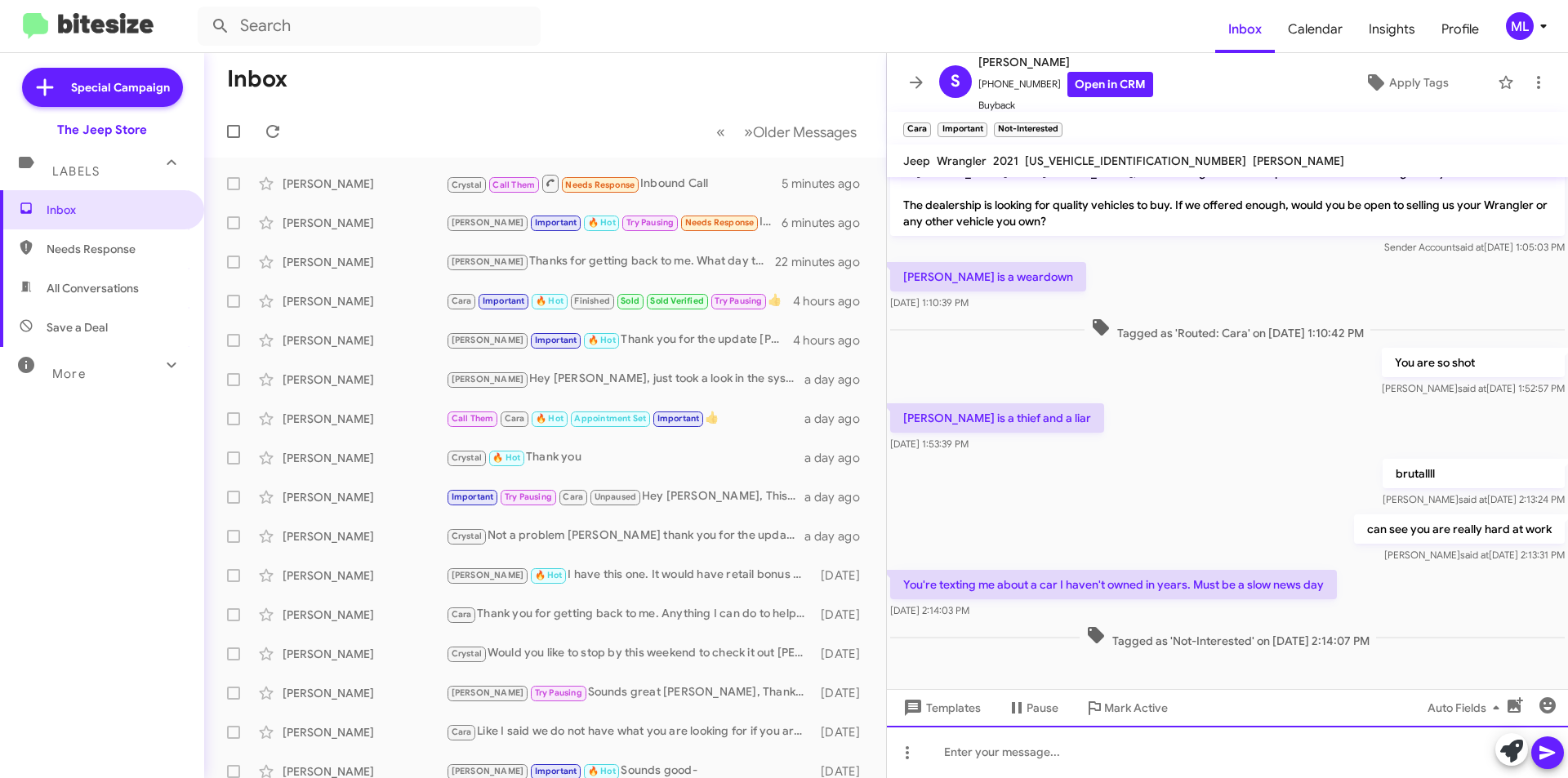
click at [1110, 756] on div at bounding box center [1227, 752] width 681 height 52
click at [1262, 774] on div at bounding box center [1227, 752] width 681 height 52
click at [988, 773] on div at bounding box center [1227, 752] width 681 height 52
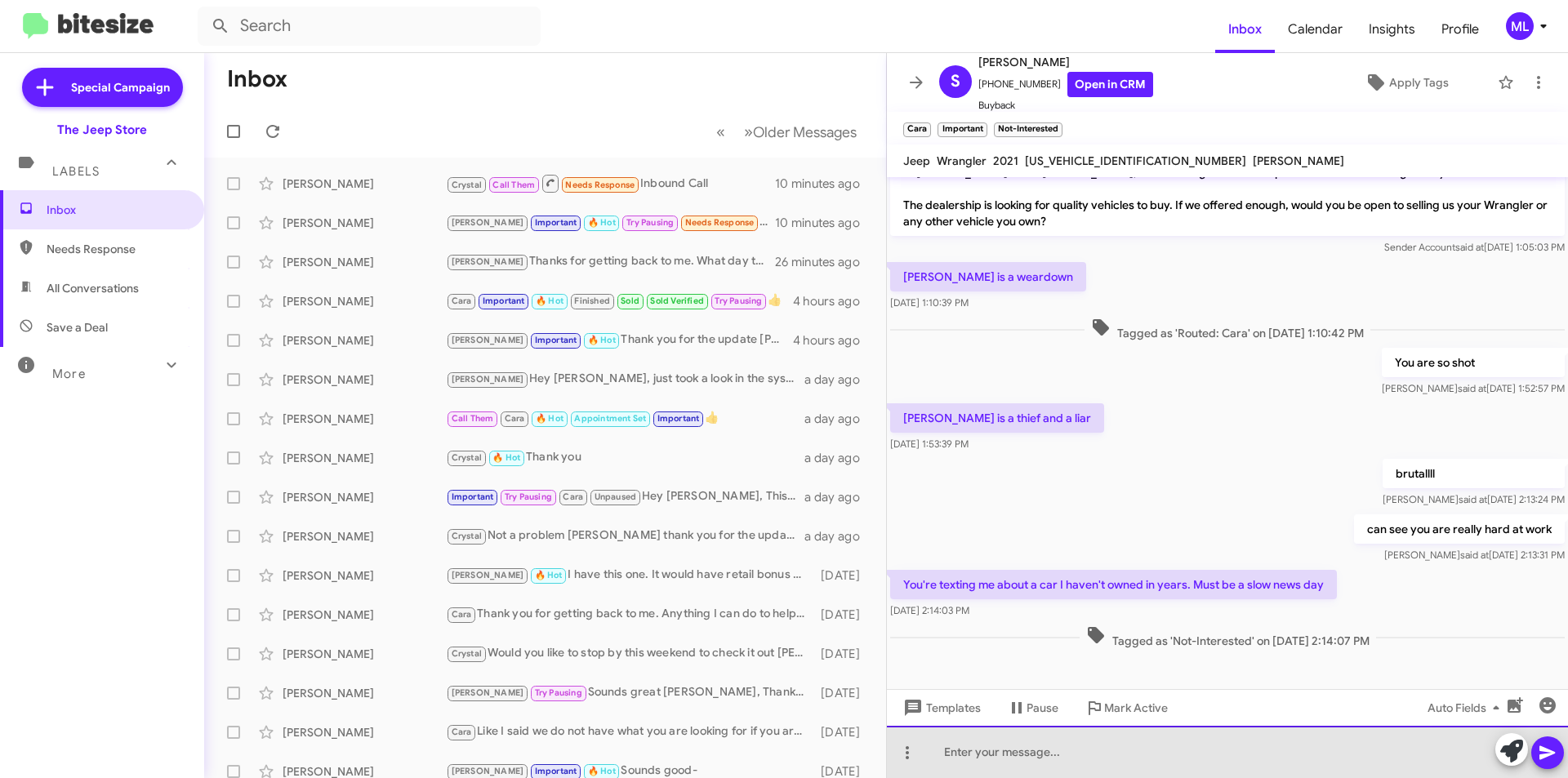
click at [982, 766] on div at bounding box center [1227, 752] width 681 height 52
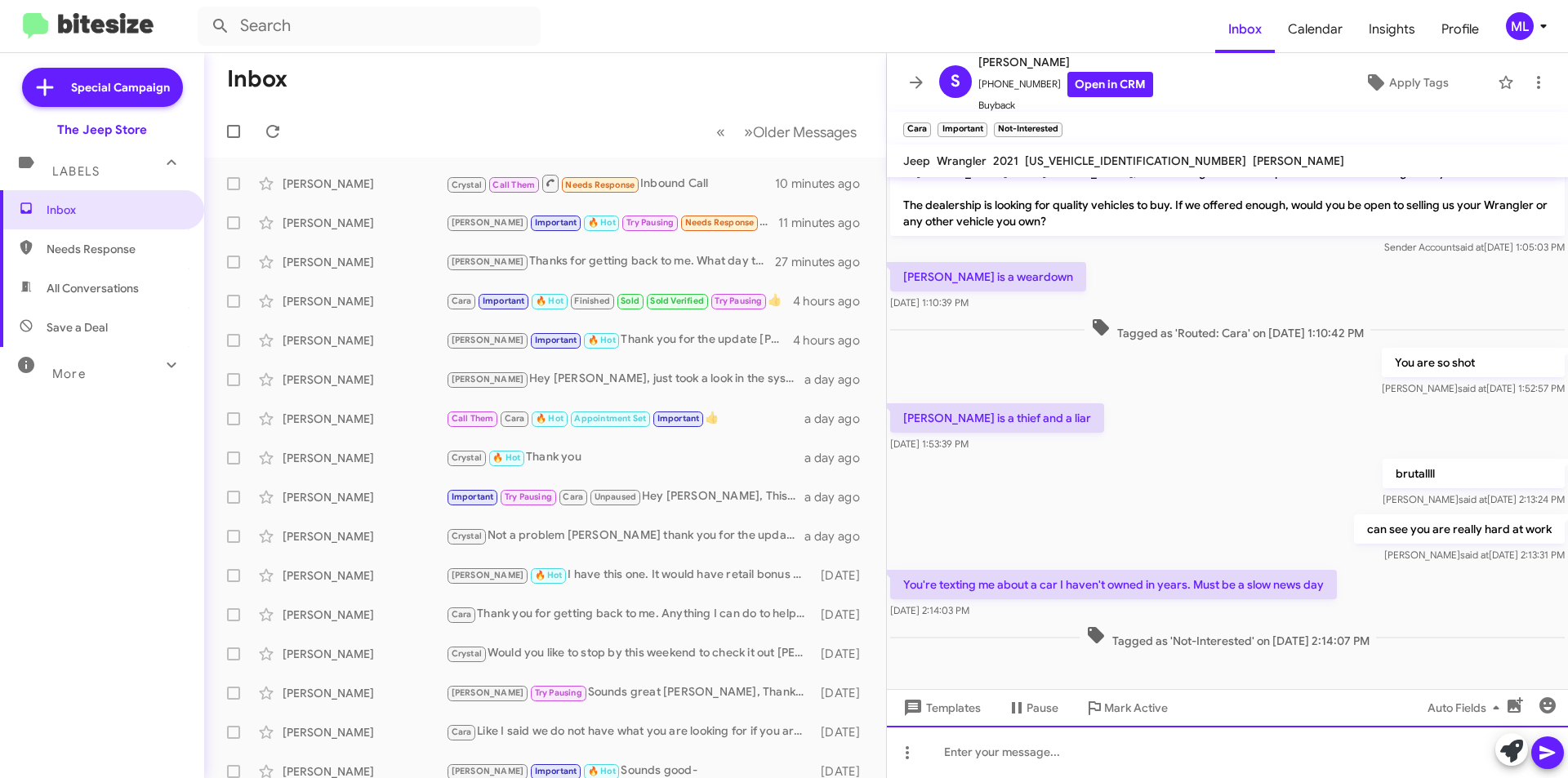
click at [1190, 744] on div at bounding box center [1227, 752] width 681 height 52
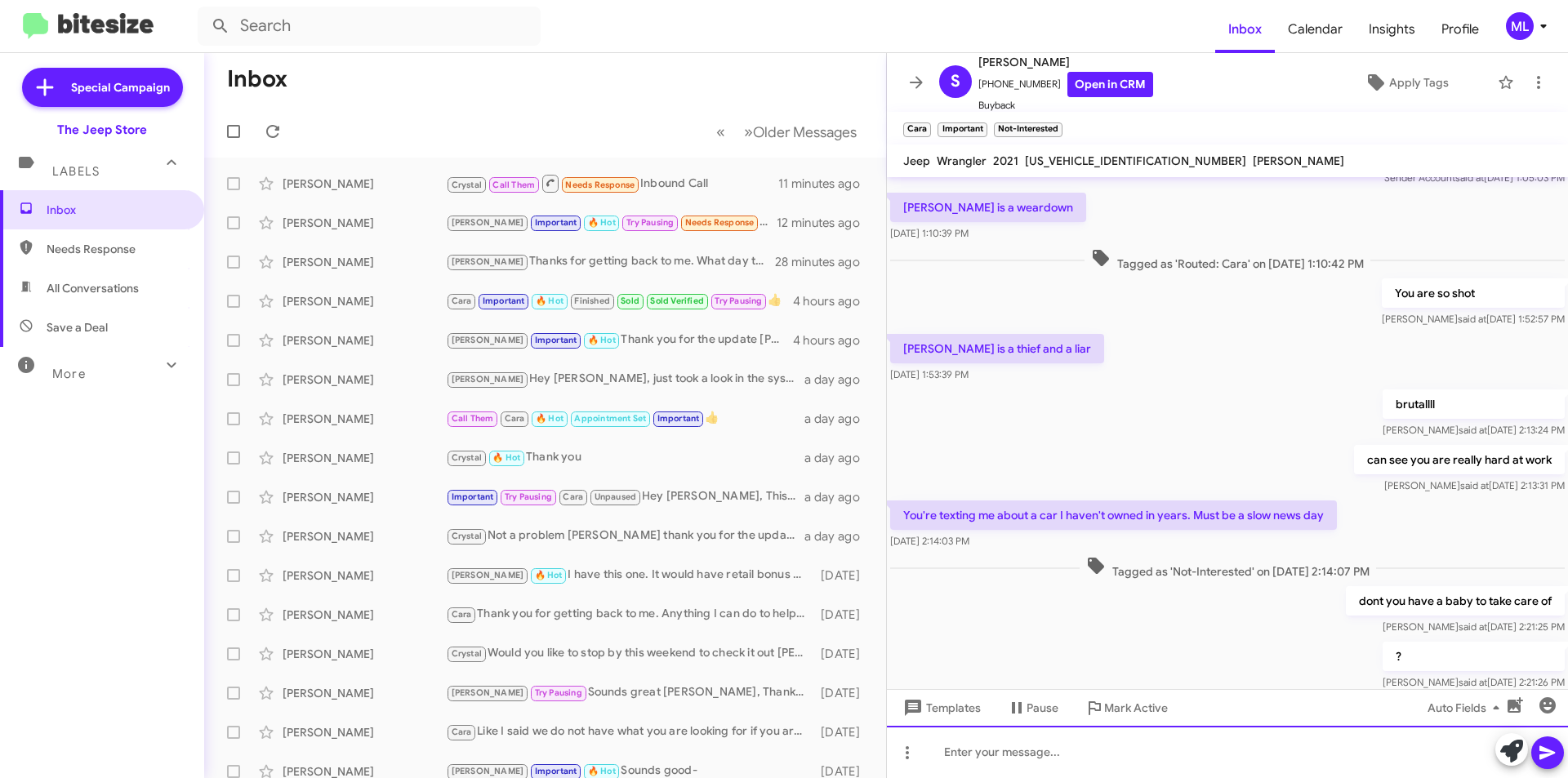
scroll to position [202, 0]
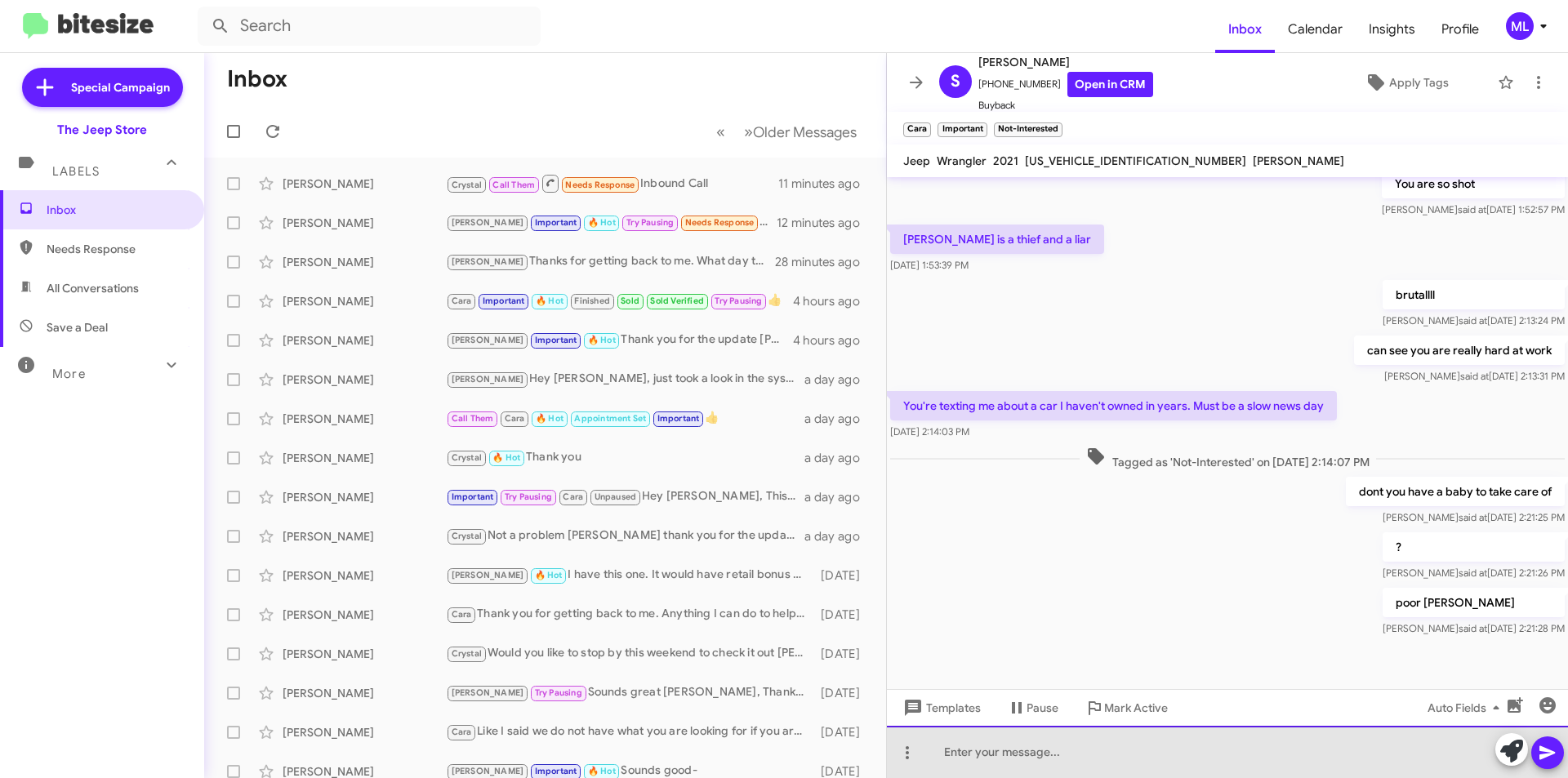
click at [1058, 756] on div at bounding box center [1227, 752] width 681 height 52
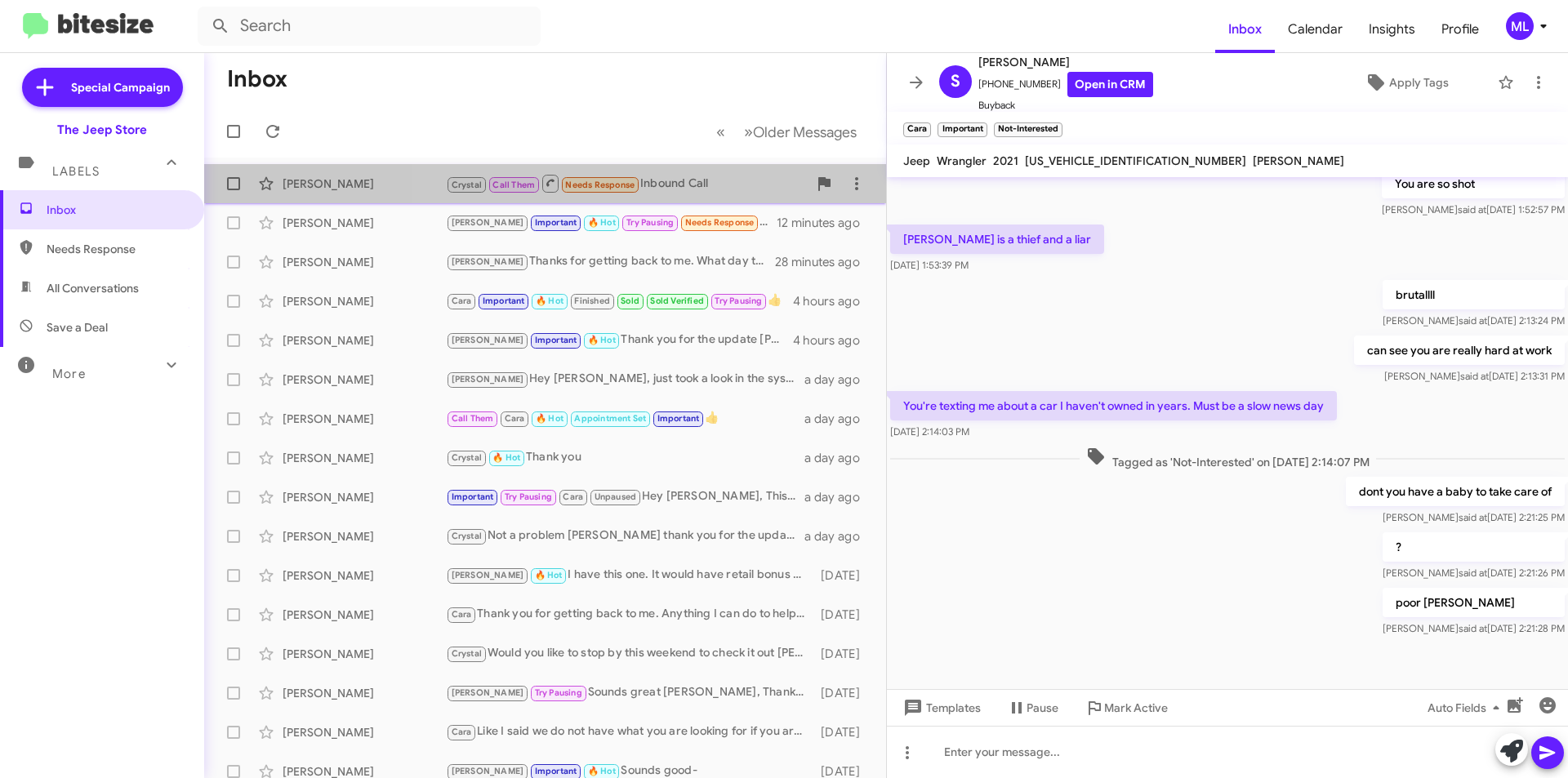
click at [657, 179] on div "Crystal Call Them Needs Response Inbound Call" at bounding box center [627, 183] width 362 height 21
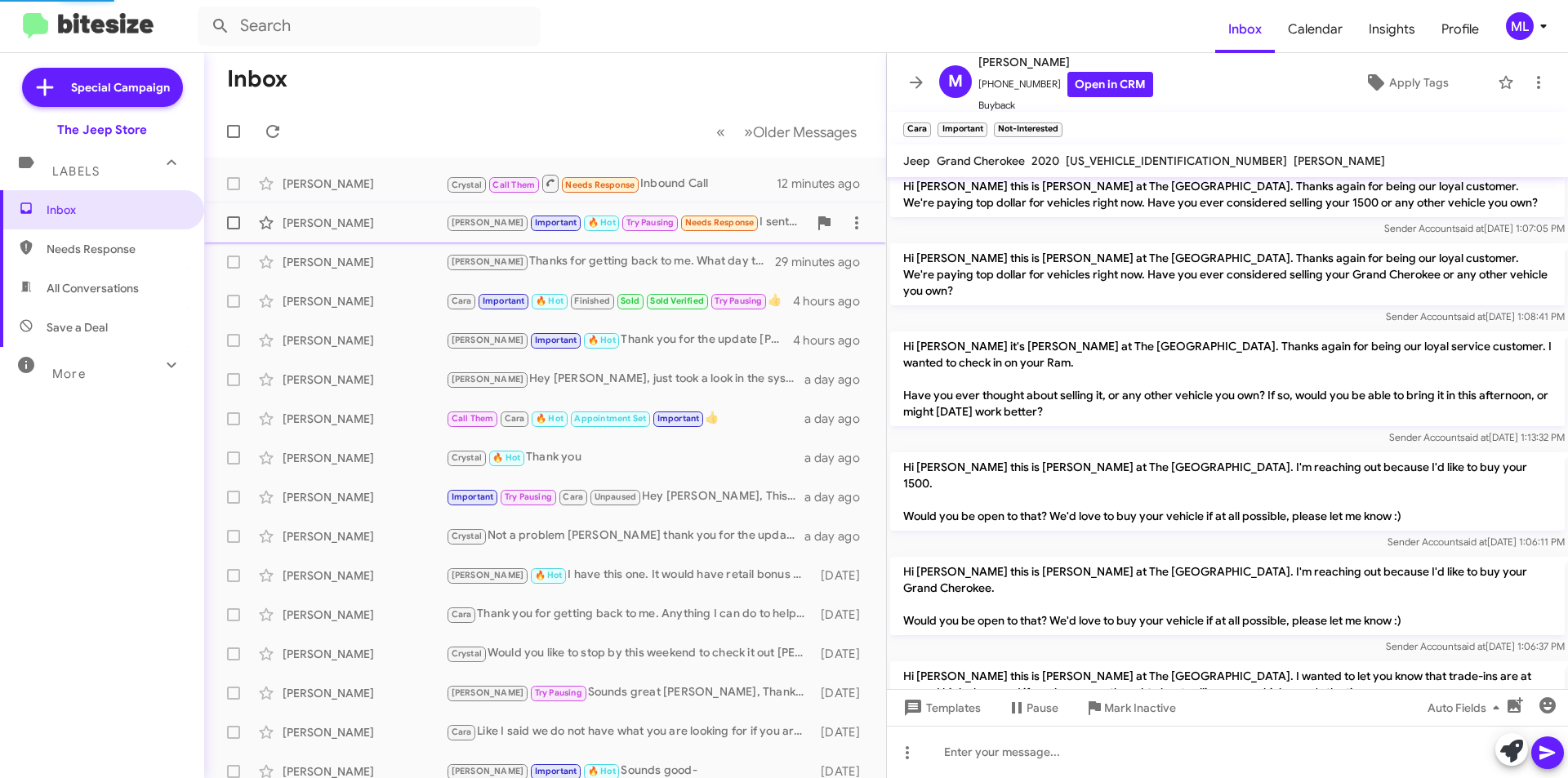
scroll to position [815, 0]
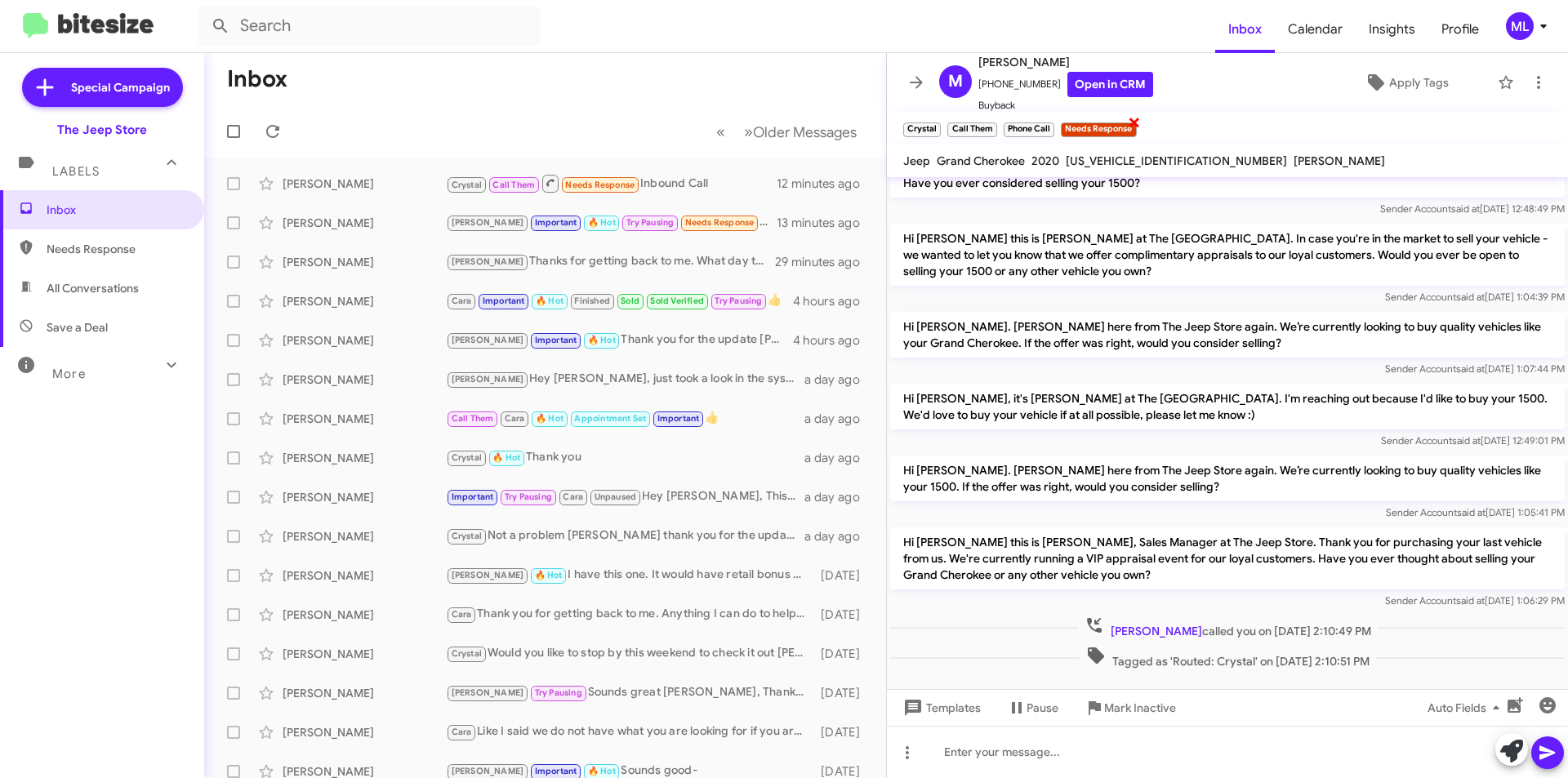
click at [1134, 124] on span "×" at bounding box center [1134, 122] width 13 height 20
click at [1407, 75] on span "Apply Tags" at bounding box center [1419, 83] width 60 height 30
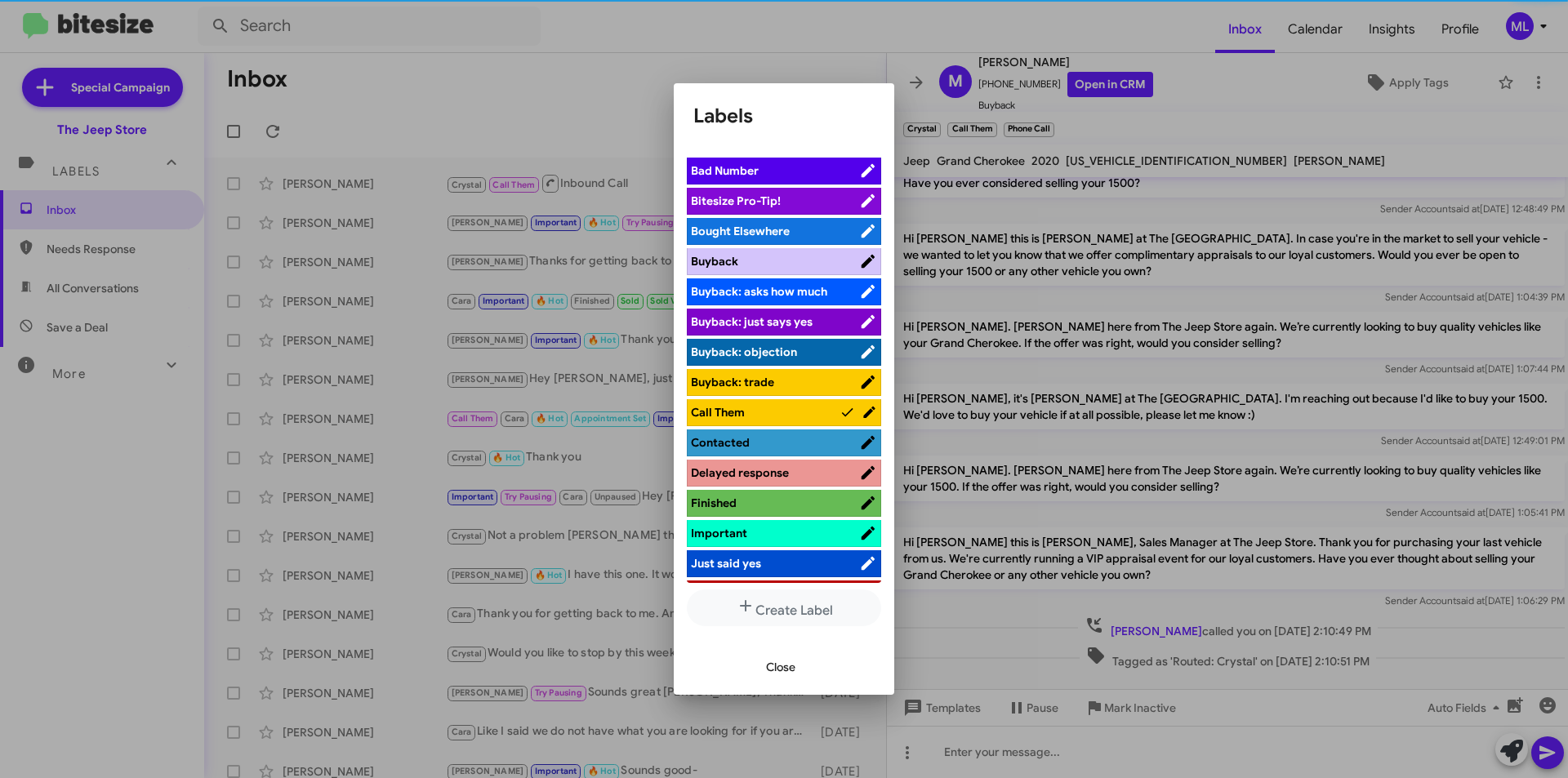
scroll to position [490, 0]
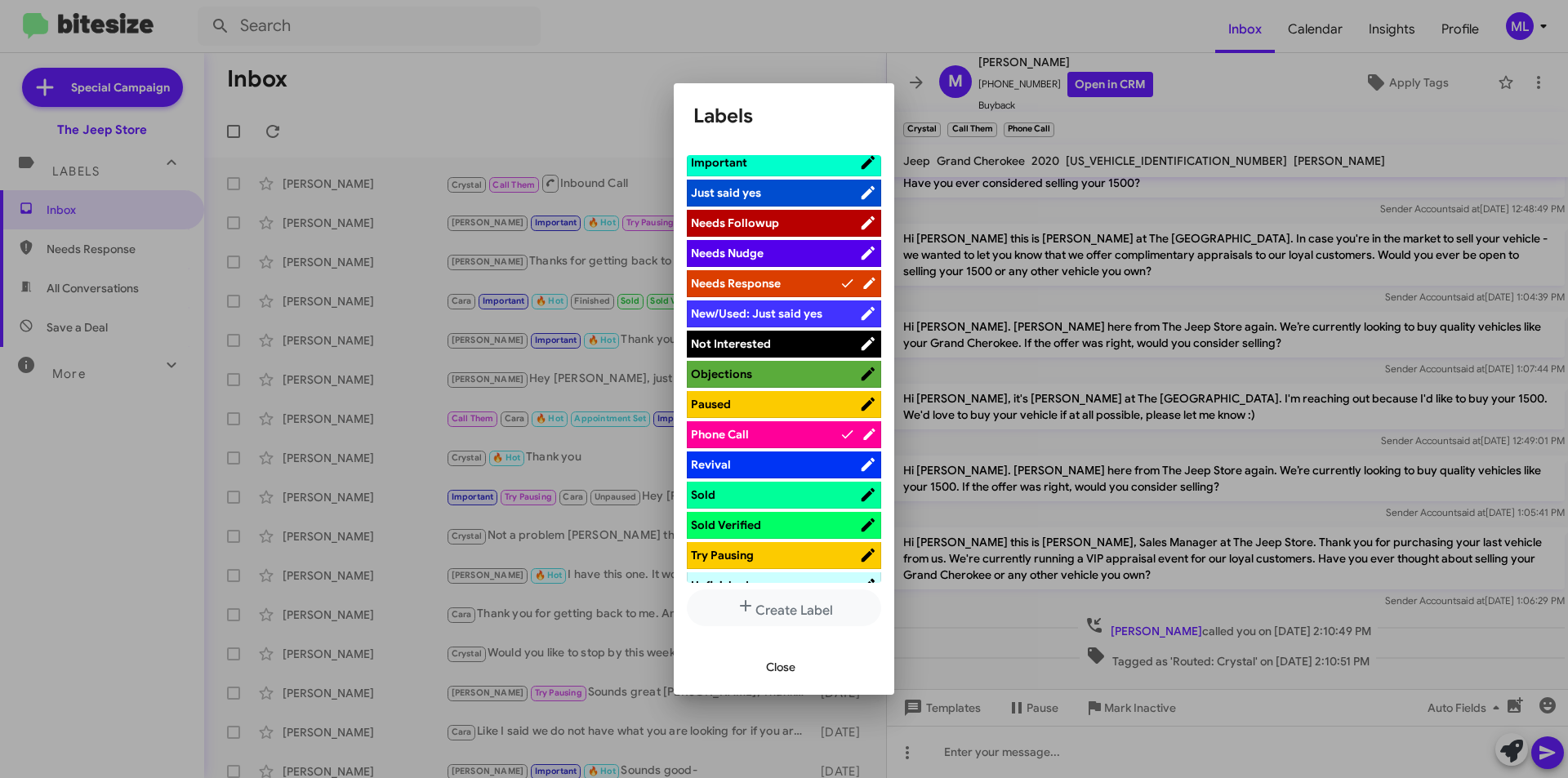
click at [769, 347] on span "Not Interested" at bounding box center [731, 343] width 80 height 15
click at [784, 653] on span "Close" at bounding box center [781, 667] width 30 height 30
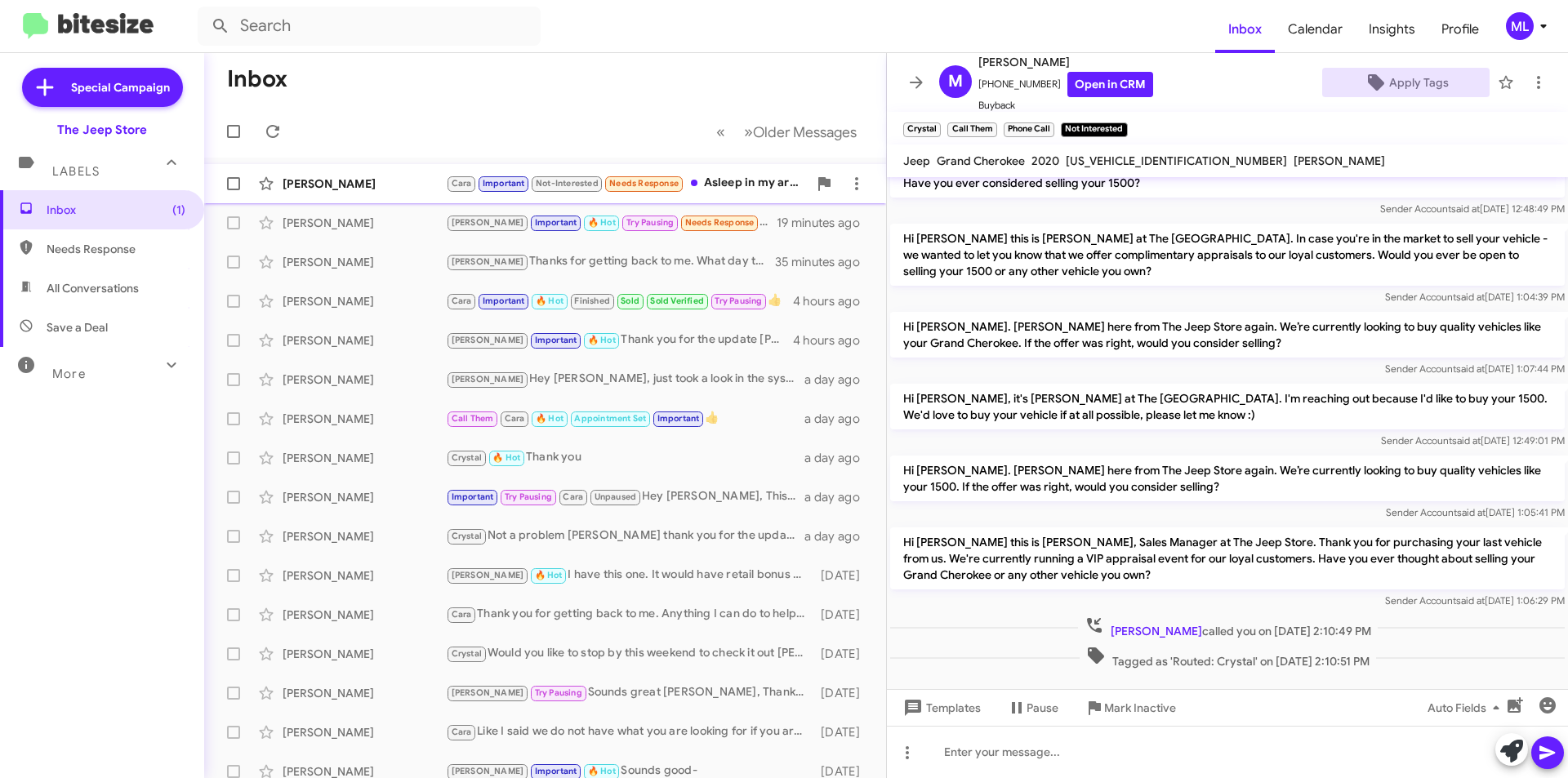
click at [365, 195] on div "[PERSON_NAME] [PERSON_NAME] Important Not-Interested Needs Response Asleep in m…" at bounding box center [545, 183] width 656 height 32
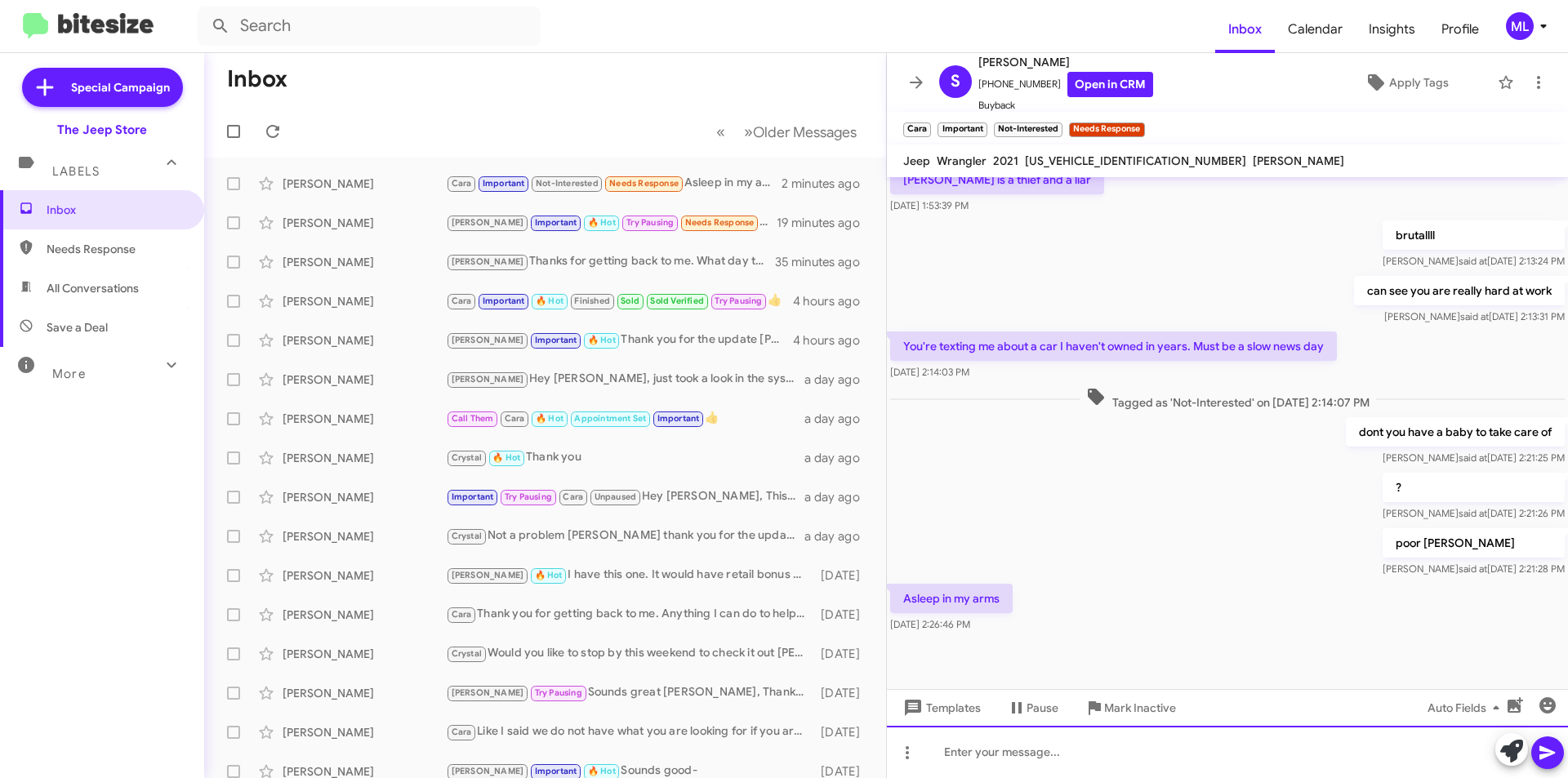
click at [963, 771] on div at bounding box center [1227, 752] width 681 height 52
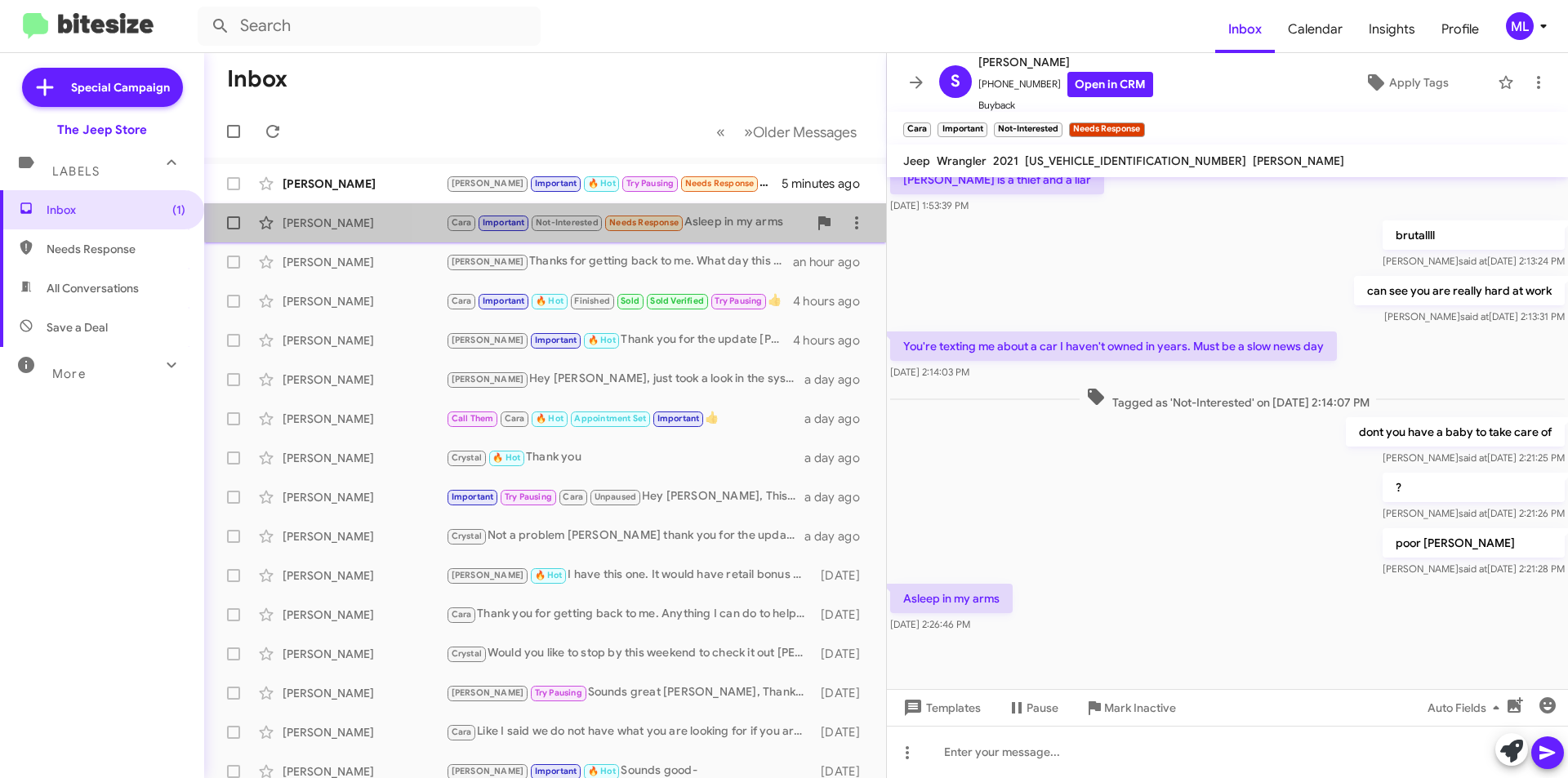
click at [650, 214] on span "Needs Response" at bounding box center [643, 221] width 80 height 15
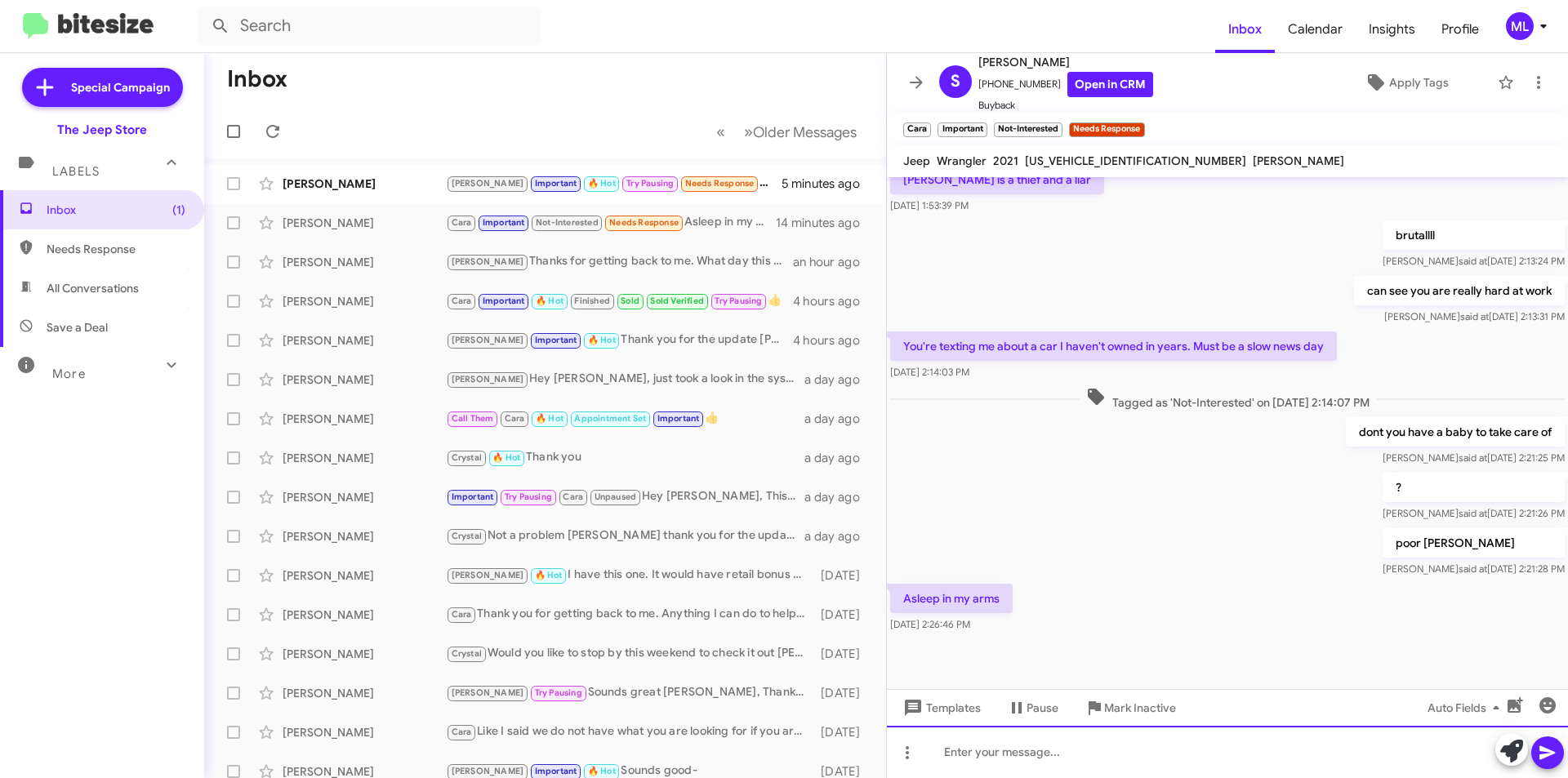
click at [997, 772] on div at bounding box center [1227, 752] width 681 height 52
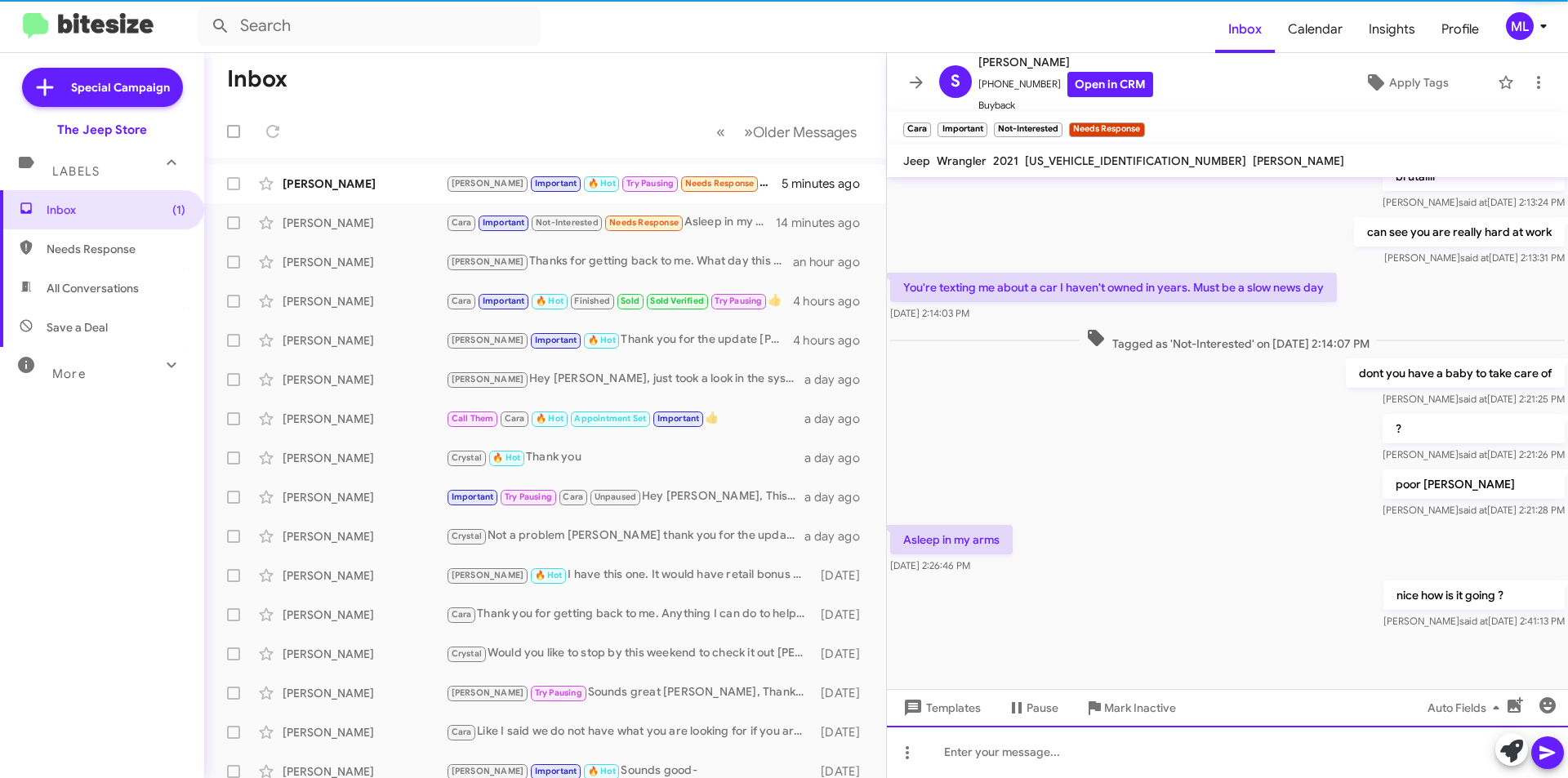
scroll to position [321, 0]
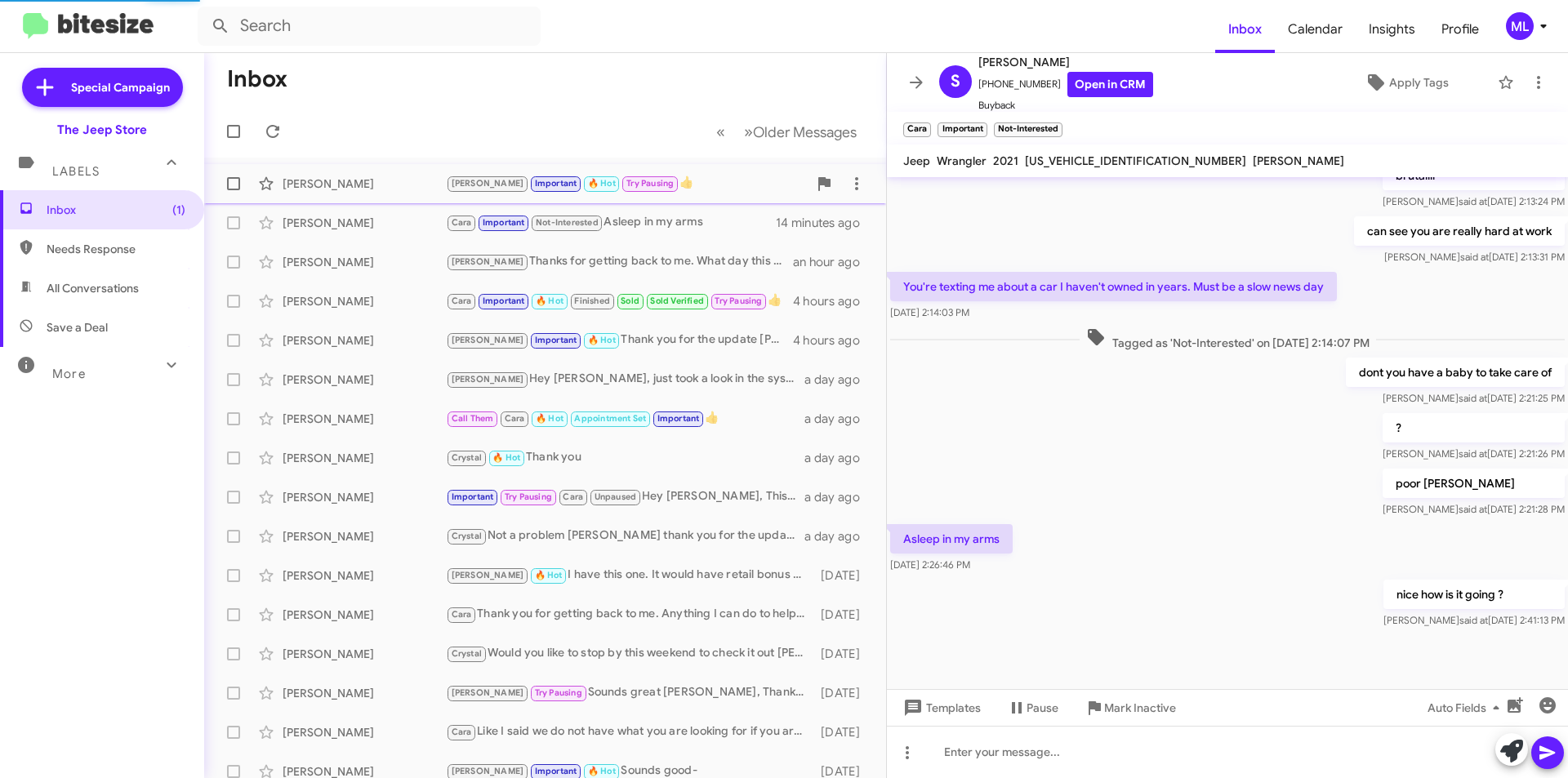
click at [711, 187] on div "[PERSON_NAME] Important 🔥 Hot Try Pausing 👍" at bounding box center [627, 183] width 362 height 19
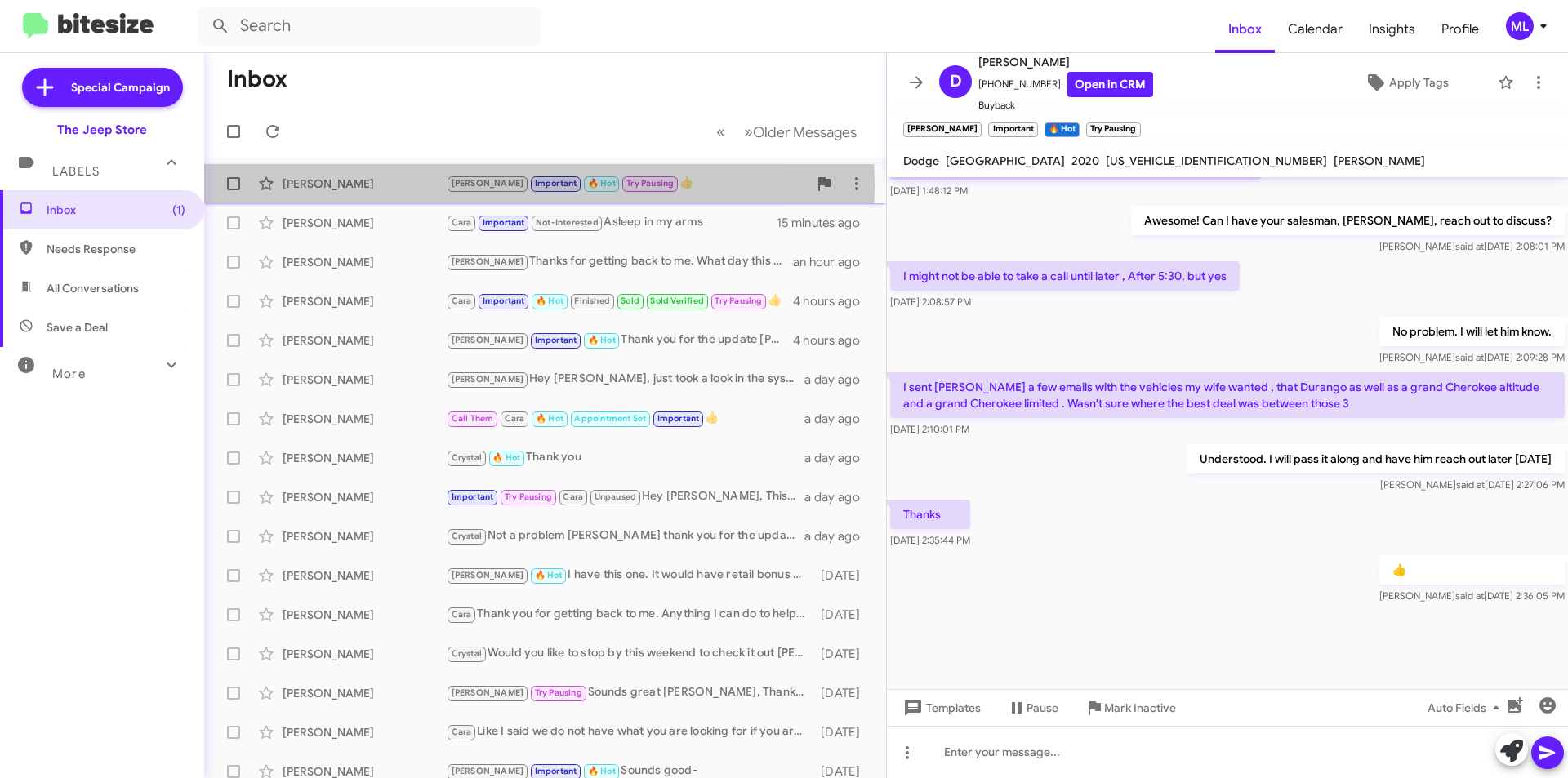
click at [414, 185] on div "[PERSON_NAME]" at bounding box center [363, 184] width 163 height 17
